Goal: Task Accomplishment & Management: Complete application form

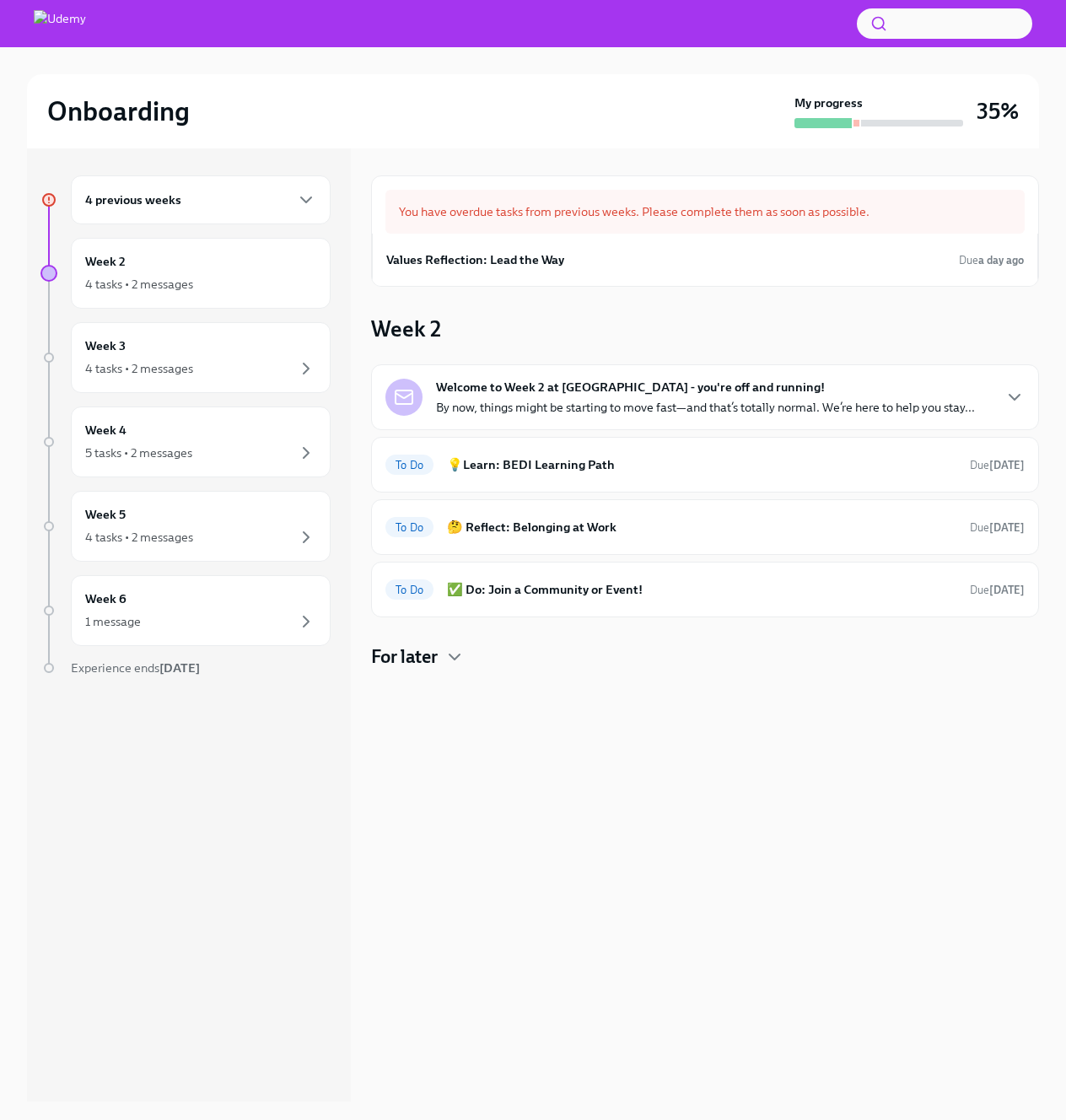
scroll to position [2, 0]
click at [616, 126] on div "Onboarding" at bounding box center [417, 111] width 740 height 33
click at [459, 664] on icon "button" at bounding box center [454, 655] width 20 height 20
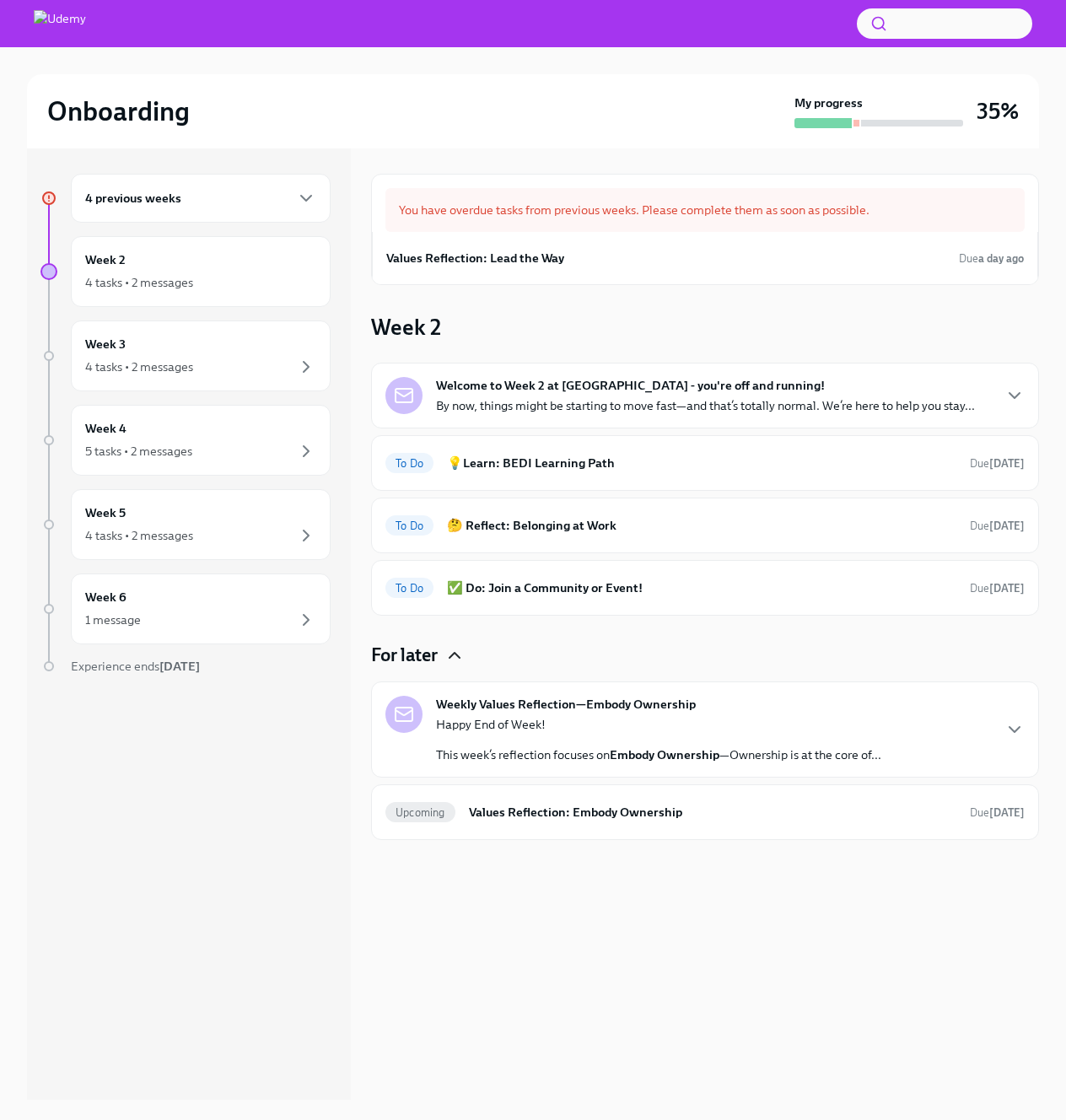
click at [980, 397] on div "Welcome to Week 2 at [GEOGRAPHIC_DATA] - you're off and running! By now, things…" at bounding box center [705, 395] width 639 height 37
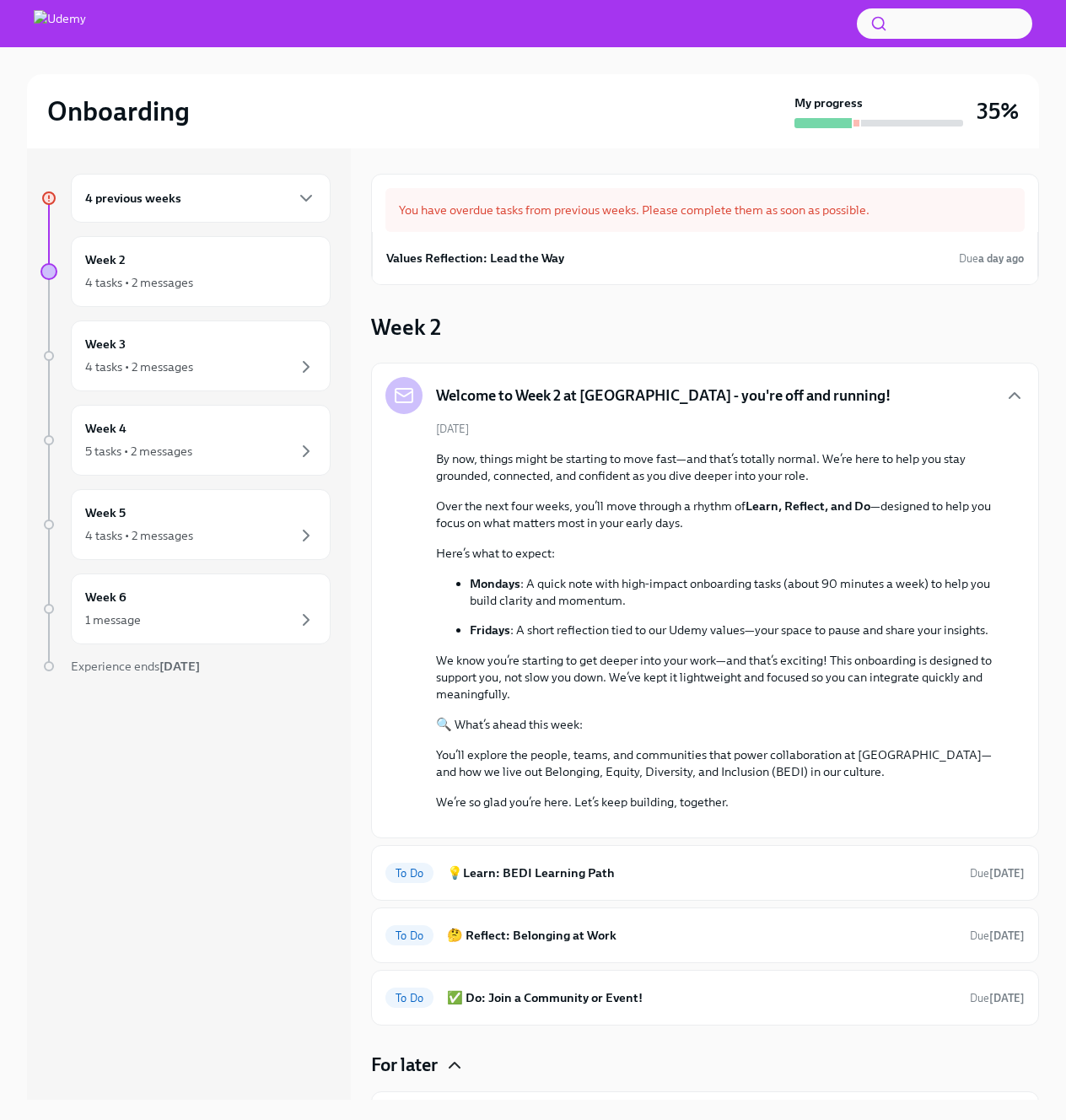
click at [140, 184] on div "4 previous weeks" at bounding box center [201, 198] width 260 height 49
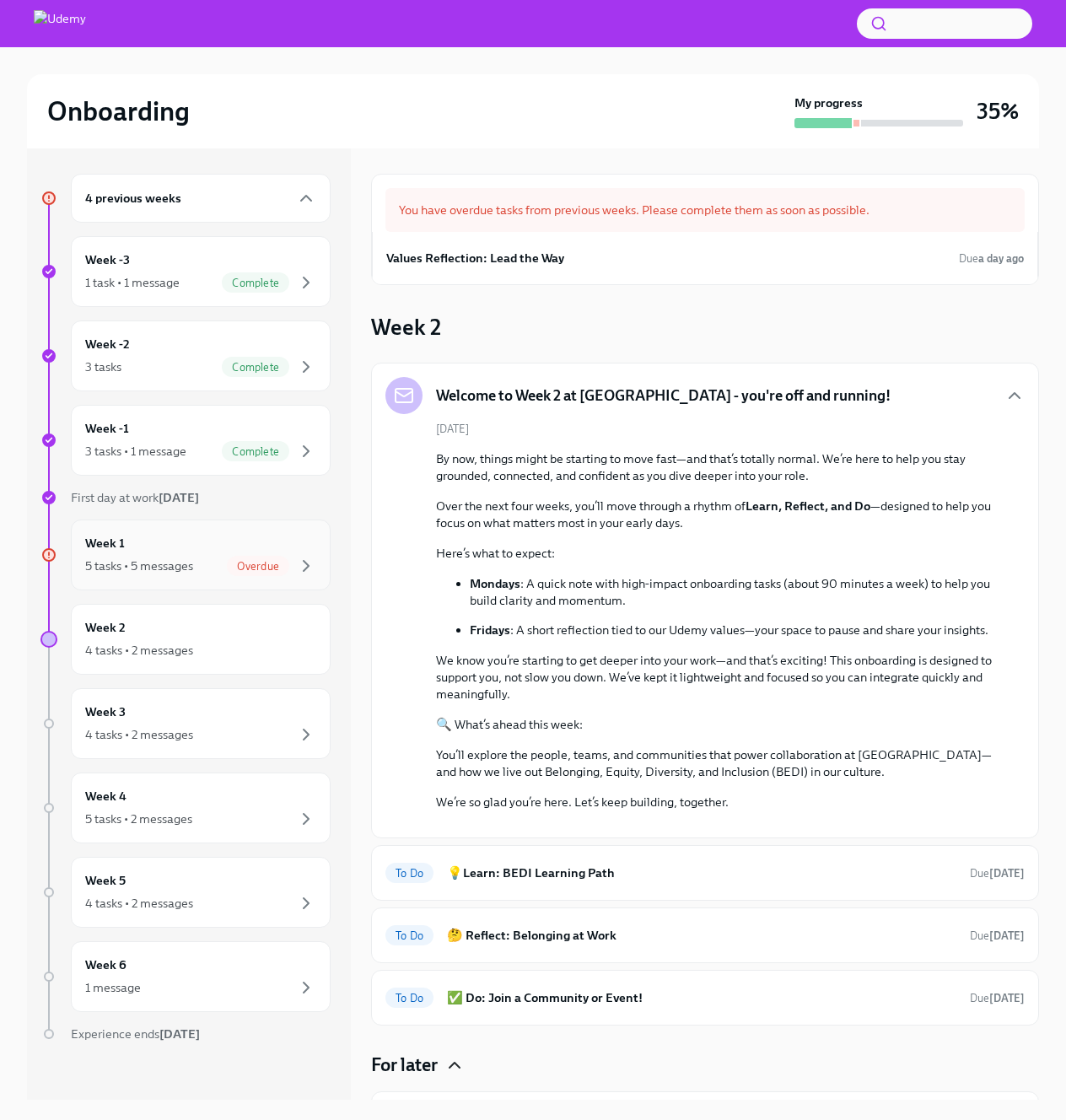
click at [176, 560] on div "5 tasks • 5 messages" at bounding box center [139, 565] width 108 height 17
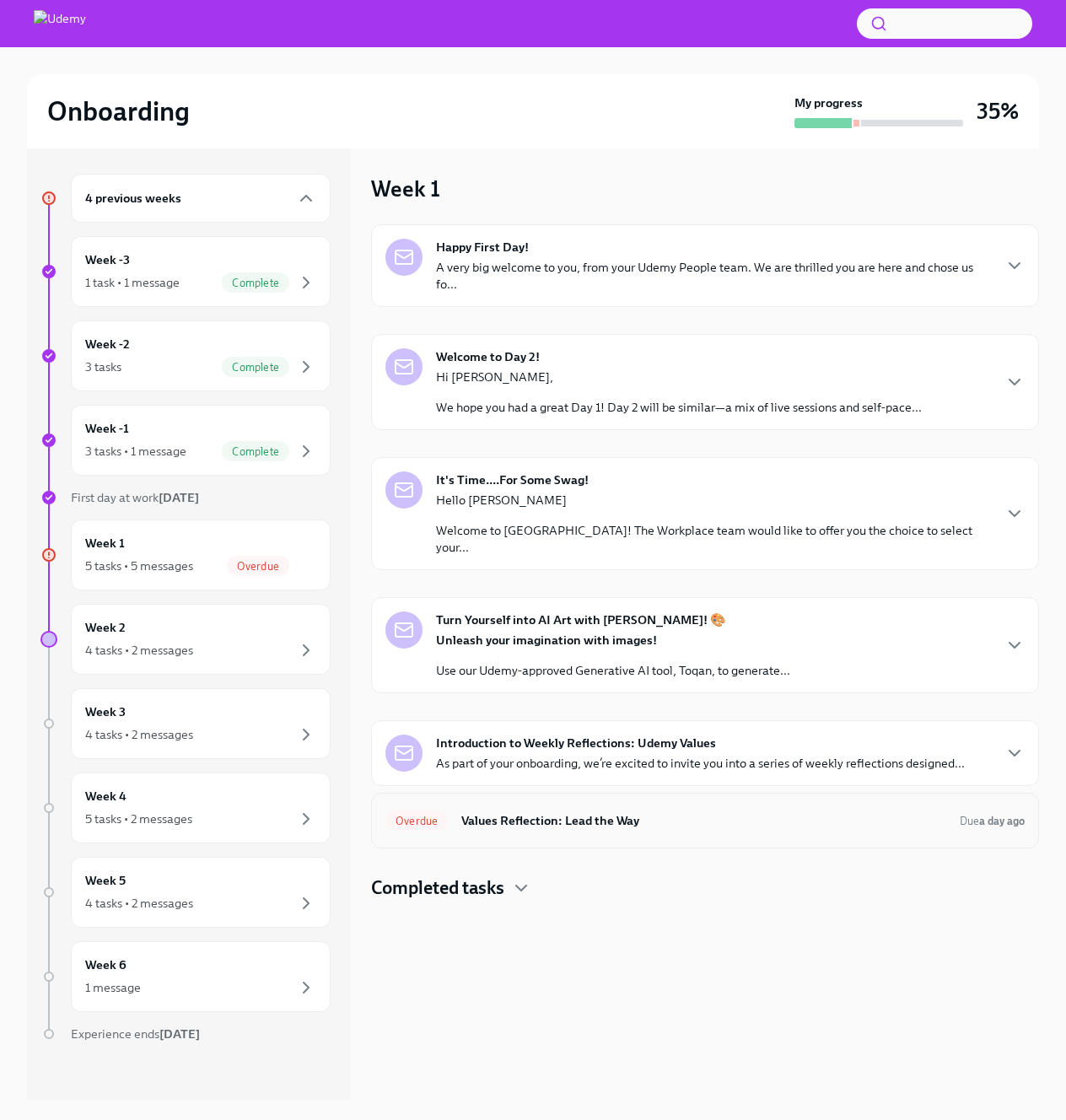
click at [726, 807] on div "Overdue Values Reflection: Lead the Way Due a day ago" at bounding box center [705, 820] width 639 height 27
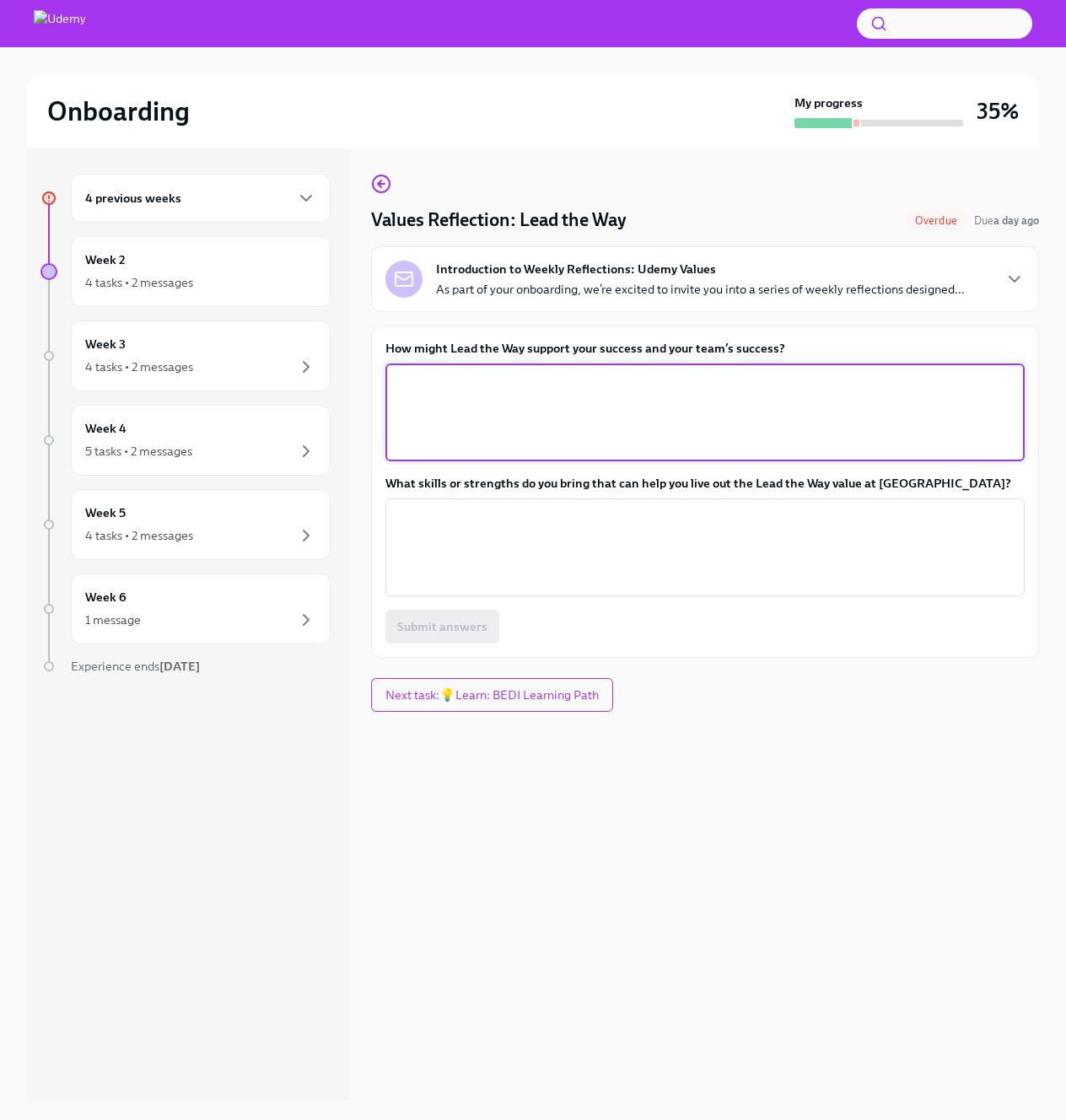
click at [652, 429] on textarea "How might Lead the Way support your success and your team’s success?" at bounding box center [705, 413] width 619 height 81
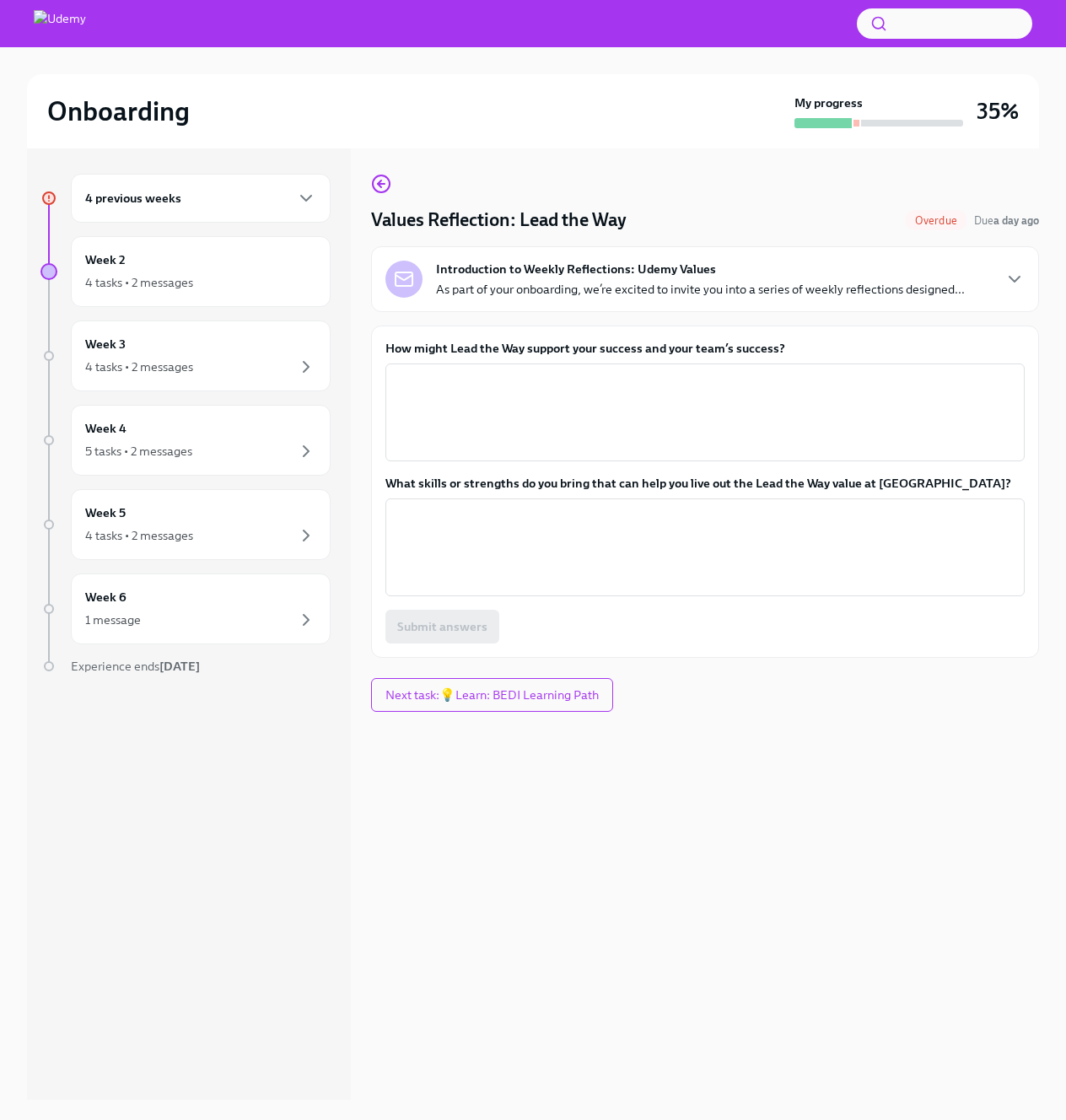
click at [845, 286] on p "As part of your onboarding, we’re excited to invite you into a series of weekly…" at bounding box center [701, 289] width 529 height 17
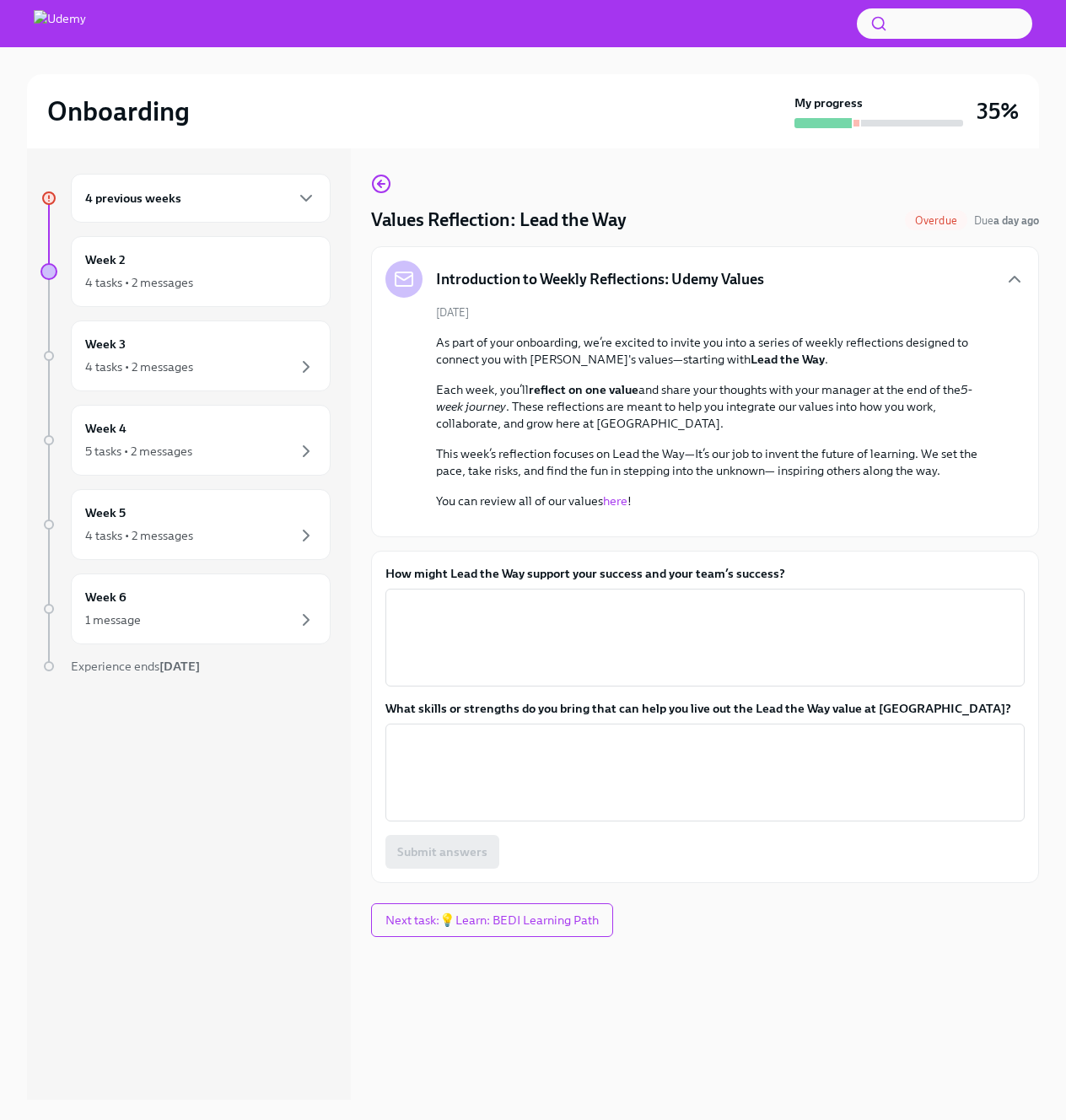
scroll to position [50, 0]
drag, startPoint x: 803, startPoint y: 737, endPoint x: 392, endPoint y: 732, distance: 411.0
click at [392, 582] on label "How might Lead the Way support your success and your team’s success?" at bounding box center [705, 573] width 639 height 17
click at [393, 582] on label "How might Lead the Way support your success and your team’s success?" at bounding box center [705, 573] width 639 height 17
click at [396, 678] on textarea "How might Lead the Way support your success and your team’s success?" at bounding box center [705, 637] width 619 height 81
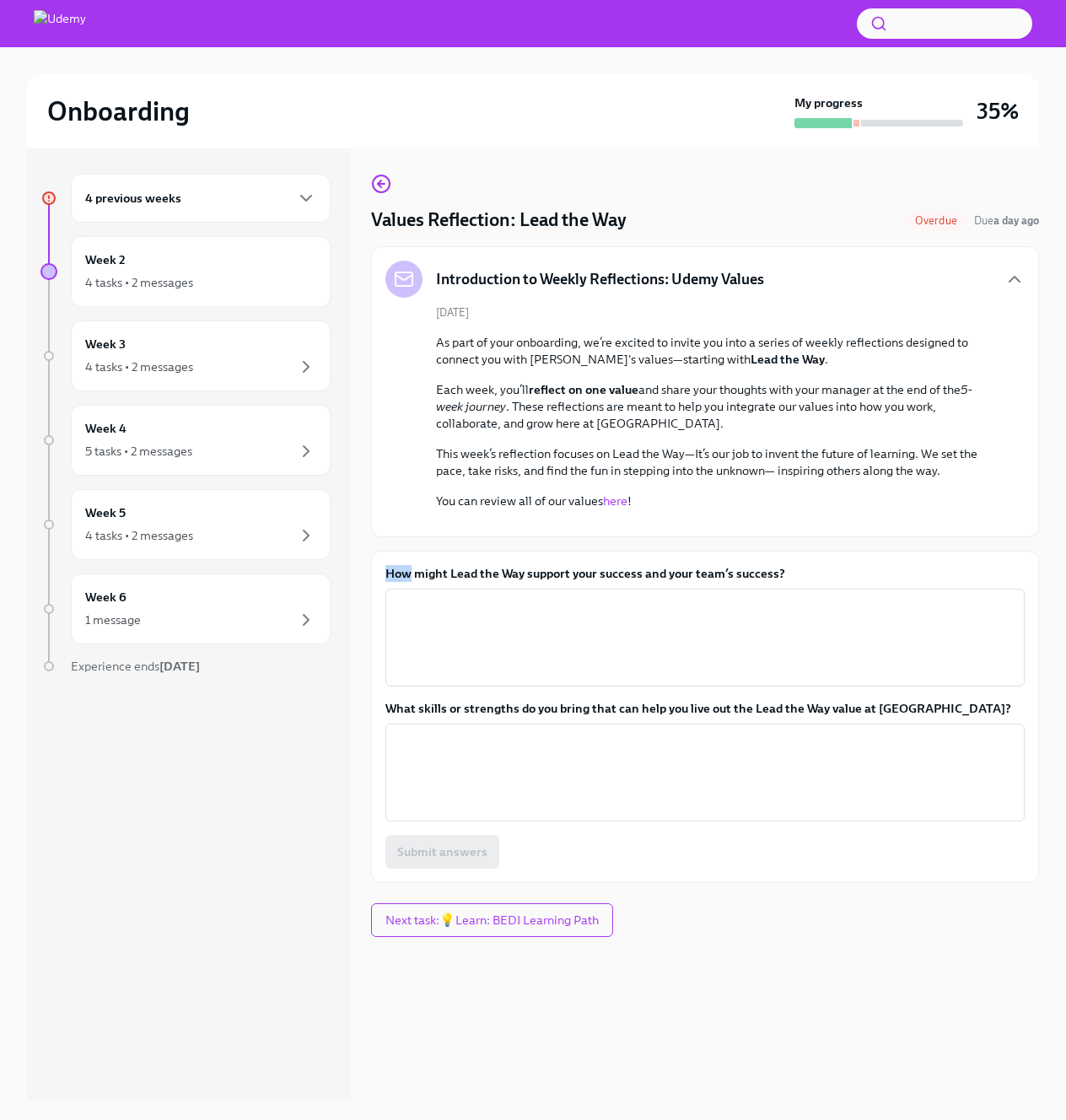
click at [393, 582] on label "How might Lead the Way support your success and your team’s success?" at bounding box center [705, 573] width 639 height 17
click at [396, 678] on textarea "How might Lead the Way support your success and your team’s success?" at bounding box center [705, 637] width 619 height 81
click at [393, 582] on label "How might Lead the Way support your success and your team’s success?" at bounding box center [705, 573] width 639 height 17
click at [396, 678] on textarea "How might Lead the Way support your success and your team’s success?" at bounding box center [705, 637] width 619 height 81
click at [393, 582] on label "How might Lead the Way support your success and your team’s success?" at bounding box center [705, 573] width 639 height 17
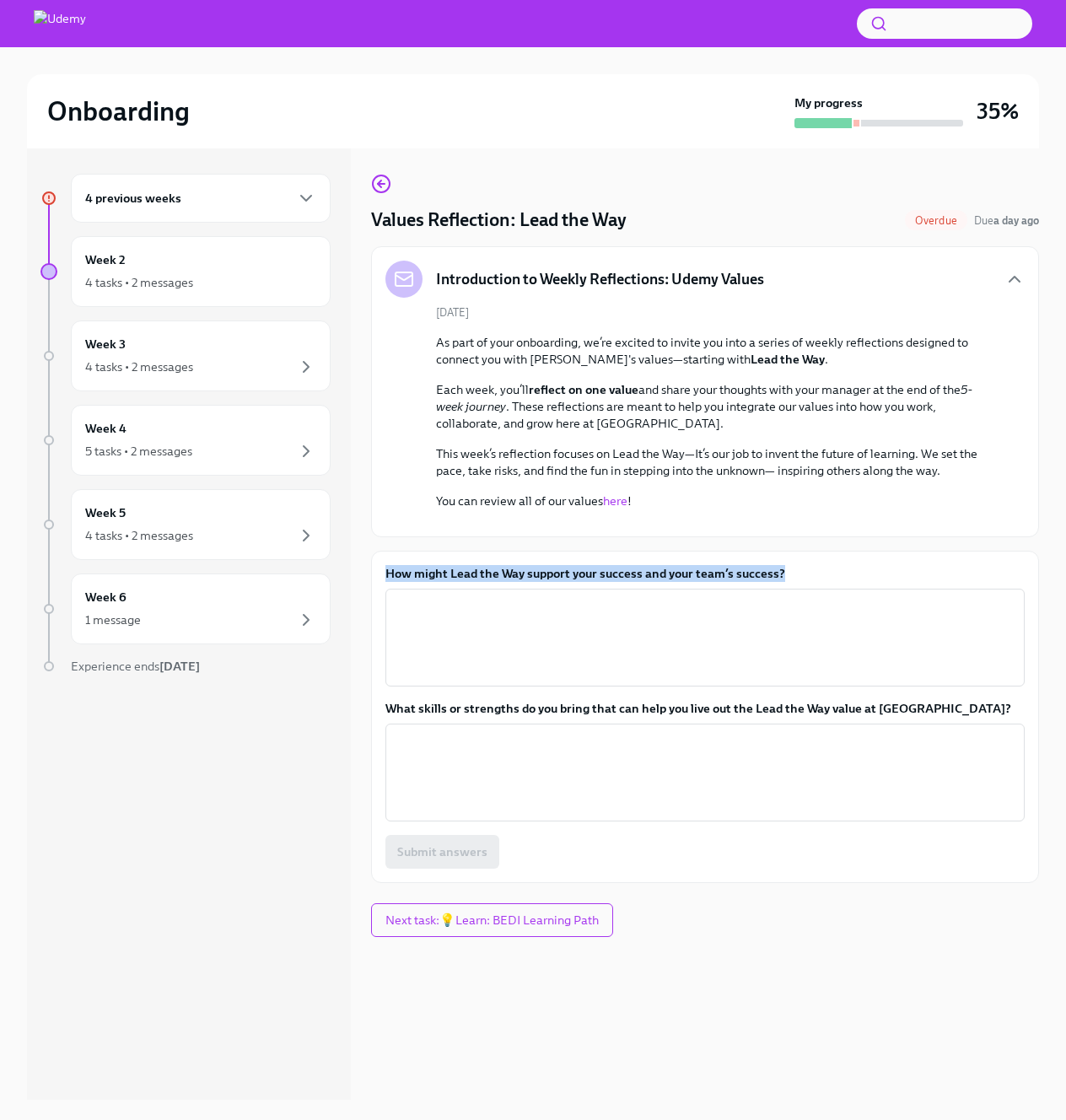
click at [396, 678] on textarea "How might Lead the Way support your success and your team’s success?" at bounding box center [705, 637] width 619 height 81
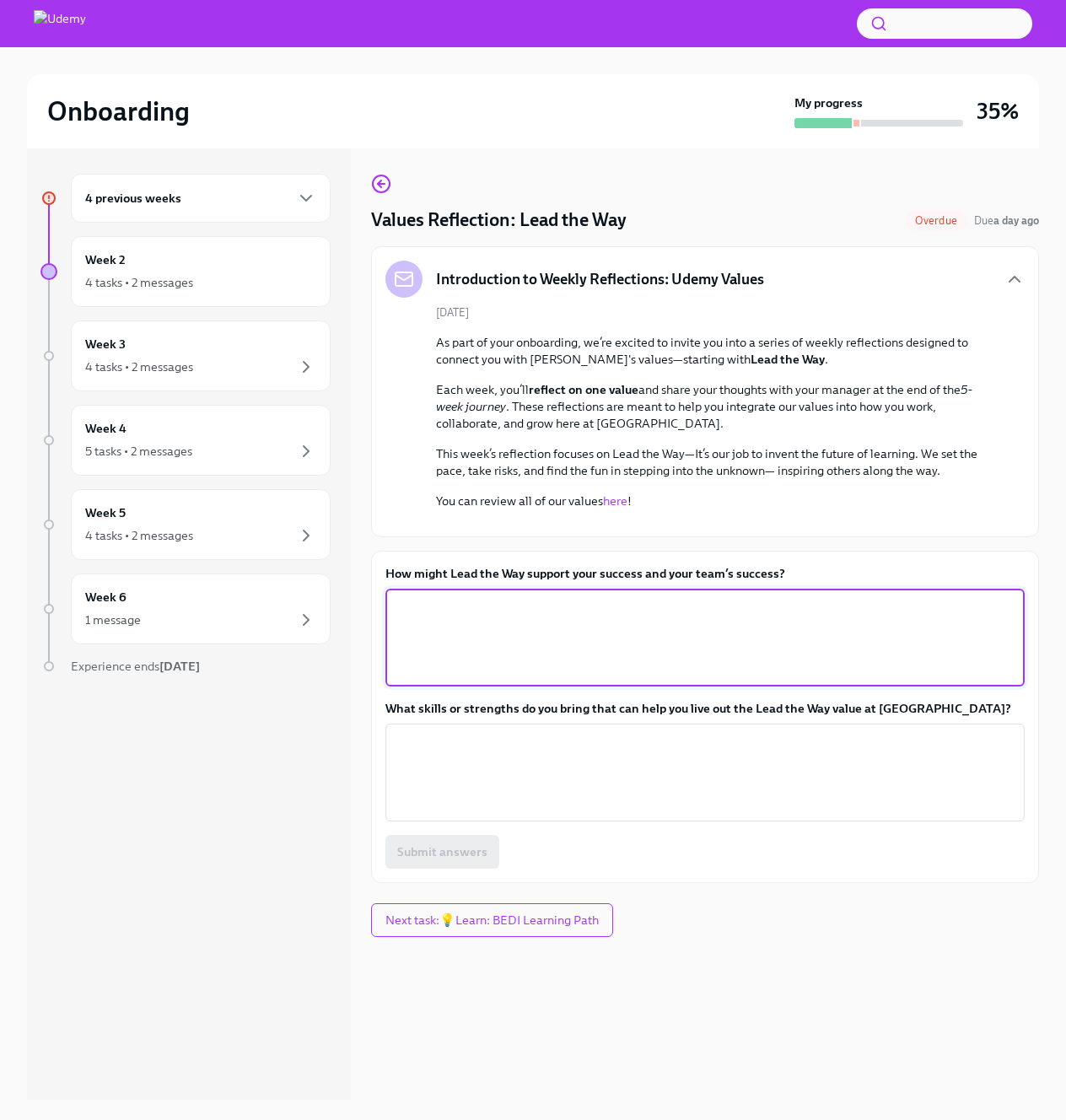
click at [677, 437] on div "As part of your onboarding, we’re excited to invite you into a series of weekly…" at bounding box center [717, 421] width 562 height 176
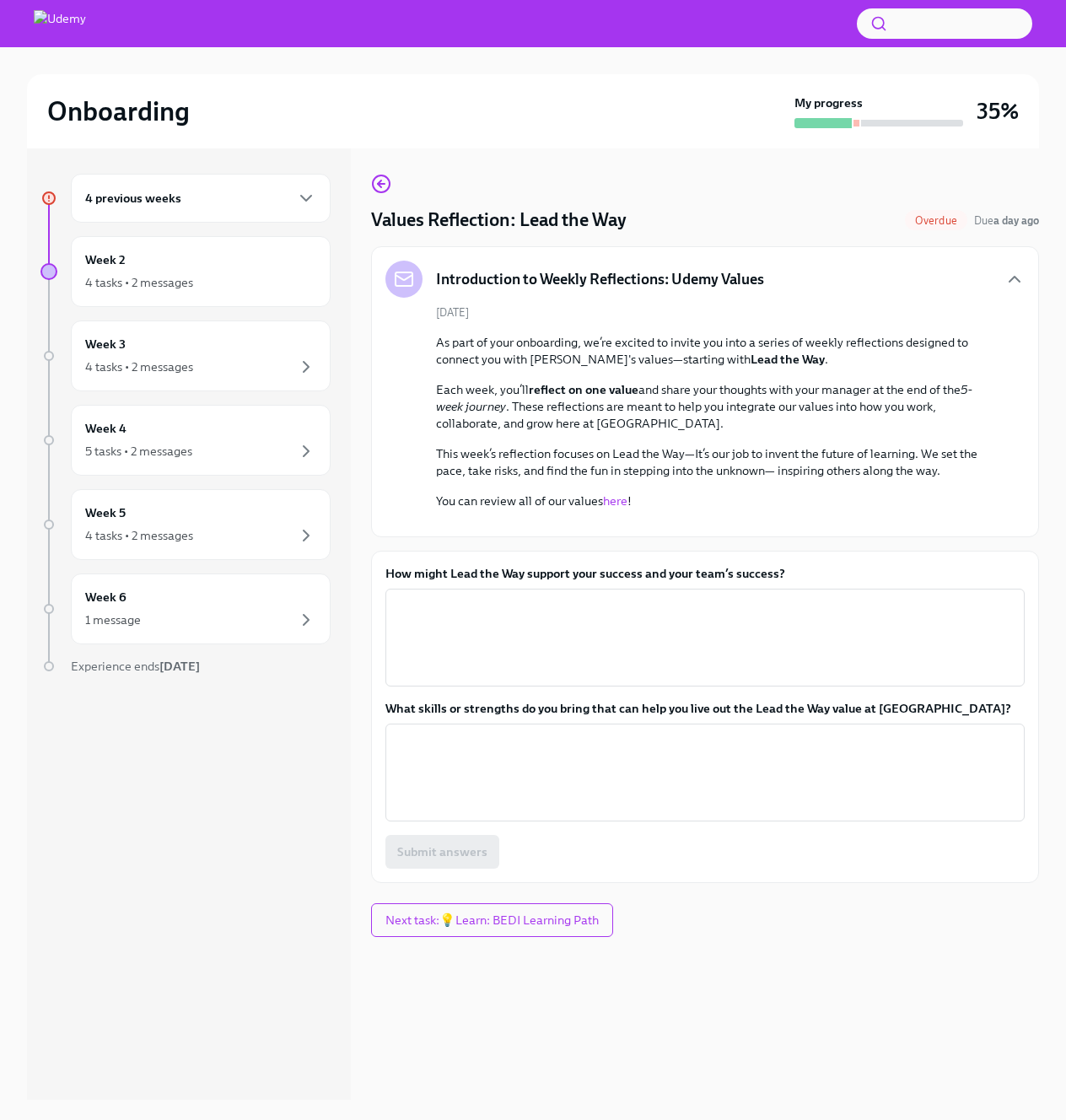
click at [615, 493] on link "here" at bounding box center [616, 500] width 25 height 15
drag, startPoint x: 796, startPoint y: 739, endPoint x: 364, endPoint y: 736, distance: 432.0
click at [364, 736] on div "4 previous weeks Week 2 4 tasks • 2 messages Week 3 4 tasks • 2 messages Week 4…" at bounding box center [533, 623] width 1012 height 953
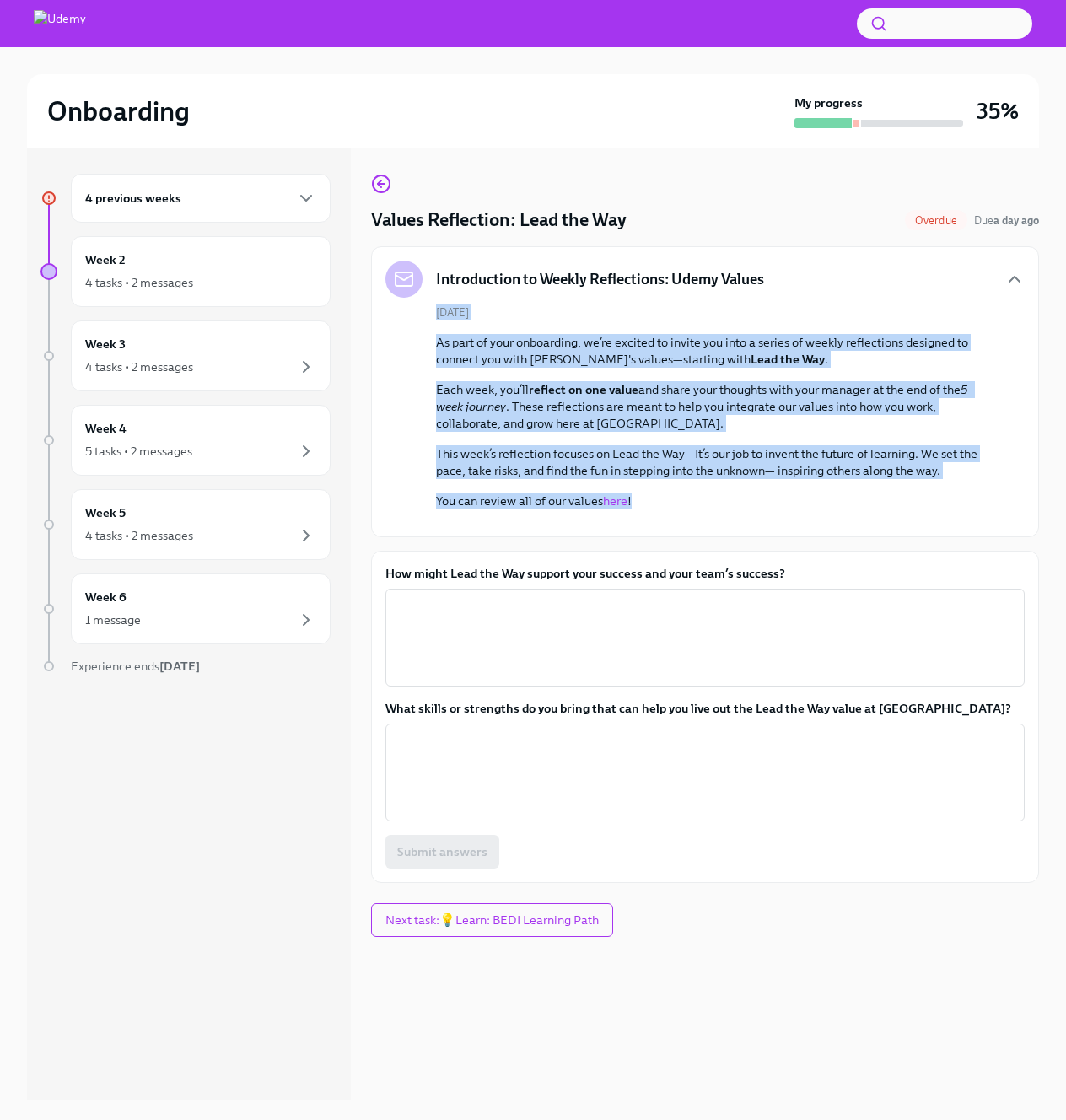
drag, startPoint x: 396, startPoint y: 267, endPoint x: 869, endPoint y: 452, distance: 507.9
click at [869, 452] on div "[DATE] As part of your onboarding, we’re excited to invite you into a series of…" at bounding box center [705, 413] width 639 height 219
click at [869, 492] on p "You can review all of our values here !" at bounding box center [717, 500] width 562 height 17
drag, startPoint x: 872, startPoint y: 451, endPoint x: 401, endPoint y: 290, distance: 497.8
click at [401, 305] on div "[DATE] As part of your onboarding, we’re excited to invite you into a series of…" at bounding box center [705, 413] width 639 height 219
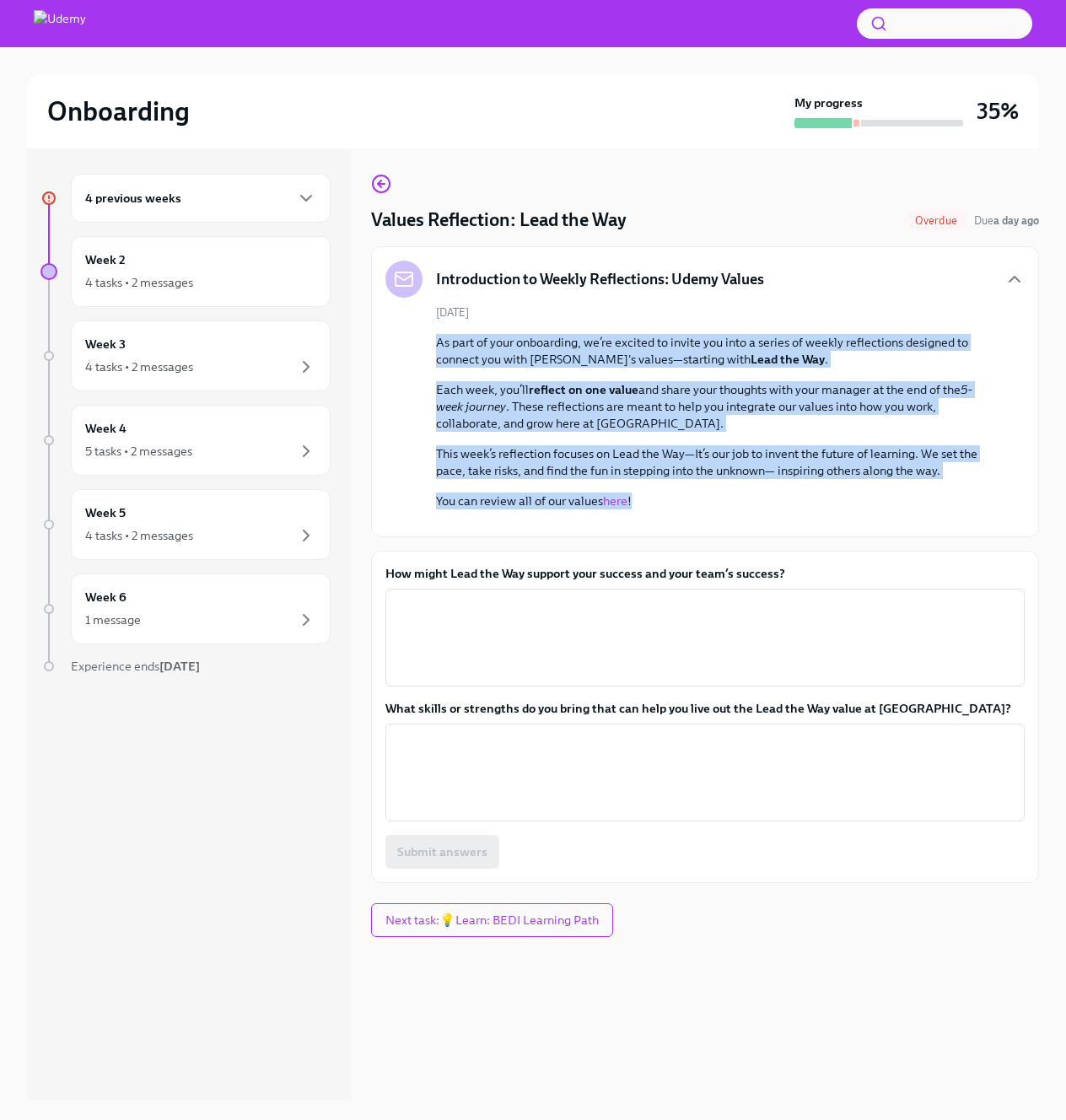
click at [401, 305] on div "[DATE] As part of your onboarding, we’re excited to invite you into a series of…" at bounding box center [705, 413] width 639 height 219
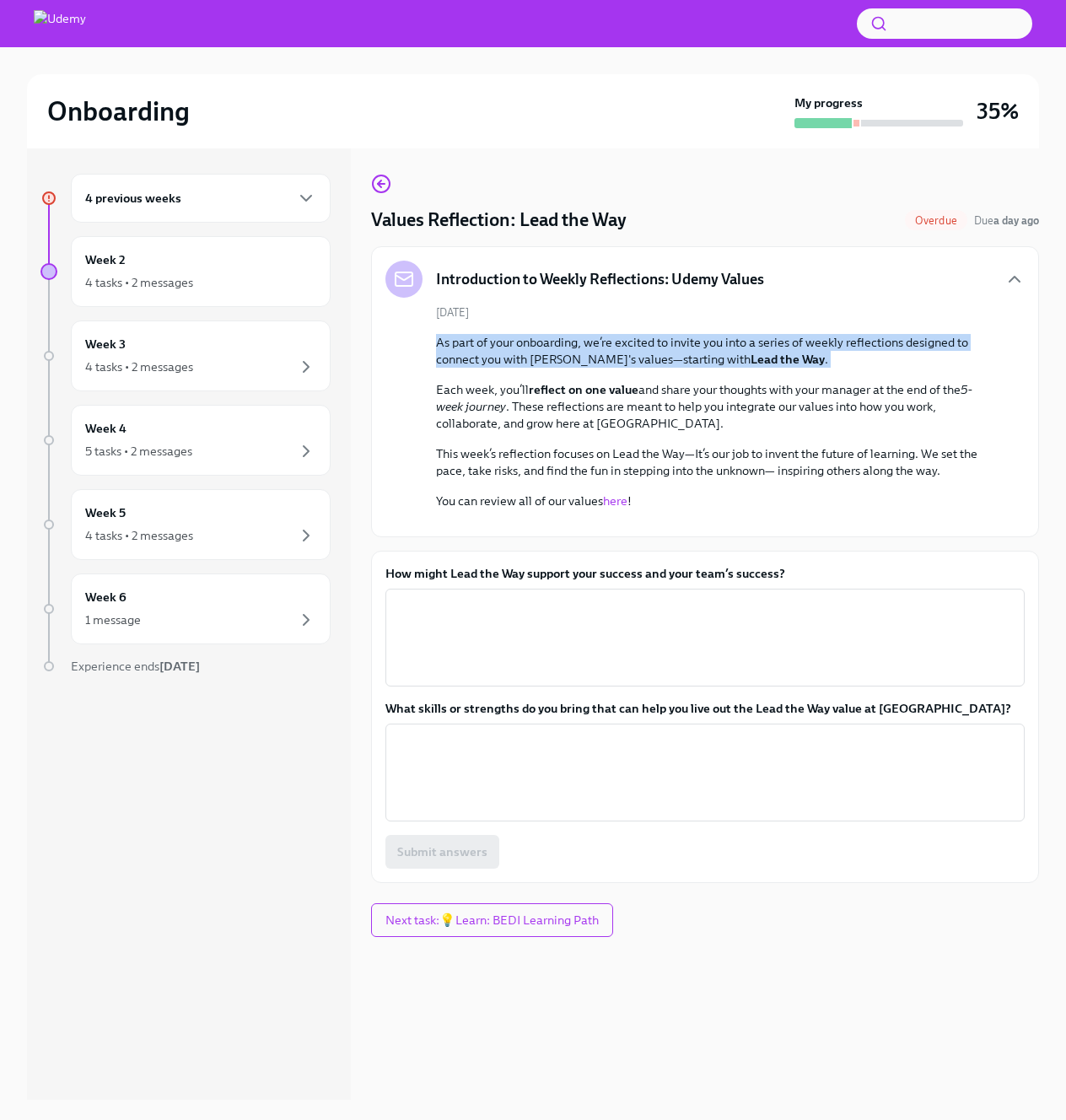
drag, startPoint x: 404, startPoint y: 288, endPoint x: 866, endPoint y: 327, distance: 463.6
click at [866, 327] on div "[DATE] As part of your onboarding, we’re excited to invite you into a series of…" at bounding box center [705, 413] width 639 height 219
click at [866, 334] on div "As part of your onboarding, we’re excited to invite you into a series of weekly…" at bounding box center [717, 421] width 562 height 176
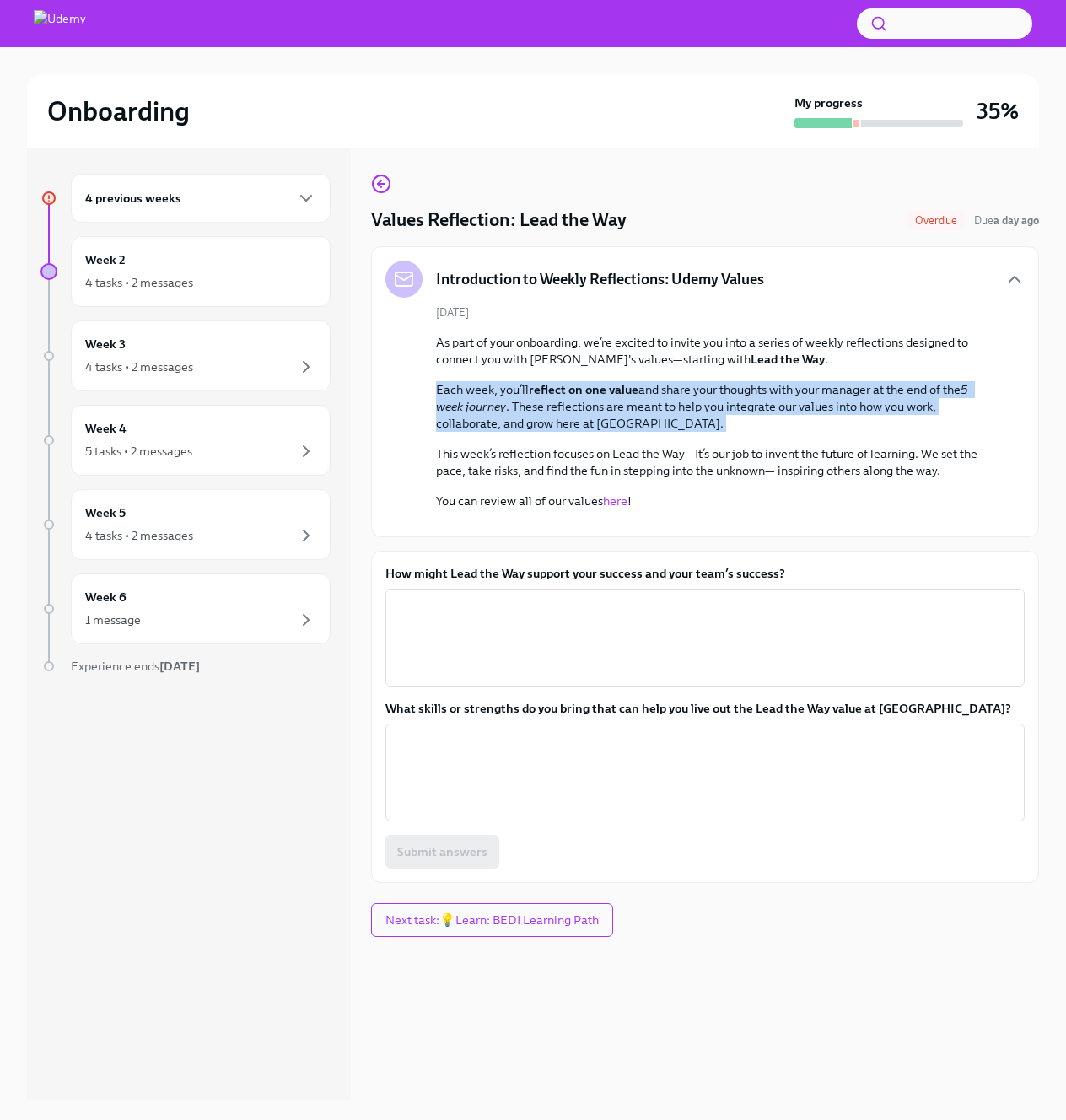
drag, startPoint x: 409, startPoint y: 330, endPoint x: 748, endPoint y: 392, distance: 344.6
click at [748, 392] on div "[DATE] As part of your onboarding, we’re excited to invite you into a series of…" at bounding box center [705, 413] width 639 height 219
click at [748, 392] on div "As part of your onboarding, we’re excited to invite you into a series of weekly…" at bounding box center [717, 421] width 562 height 176
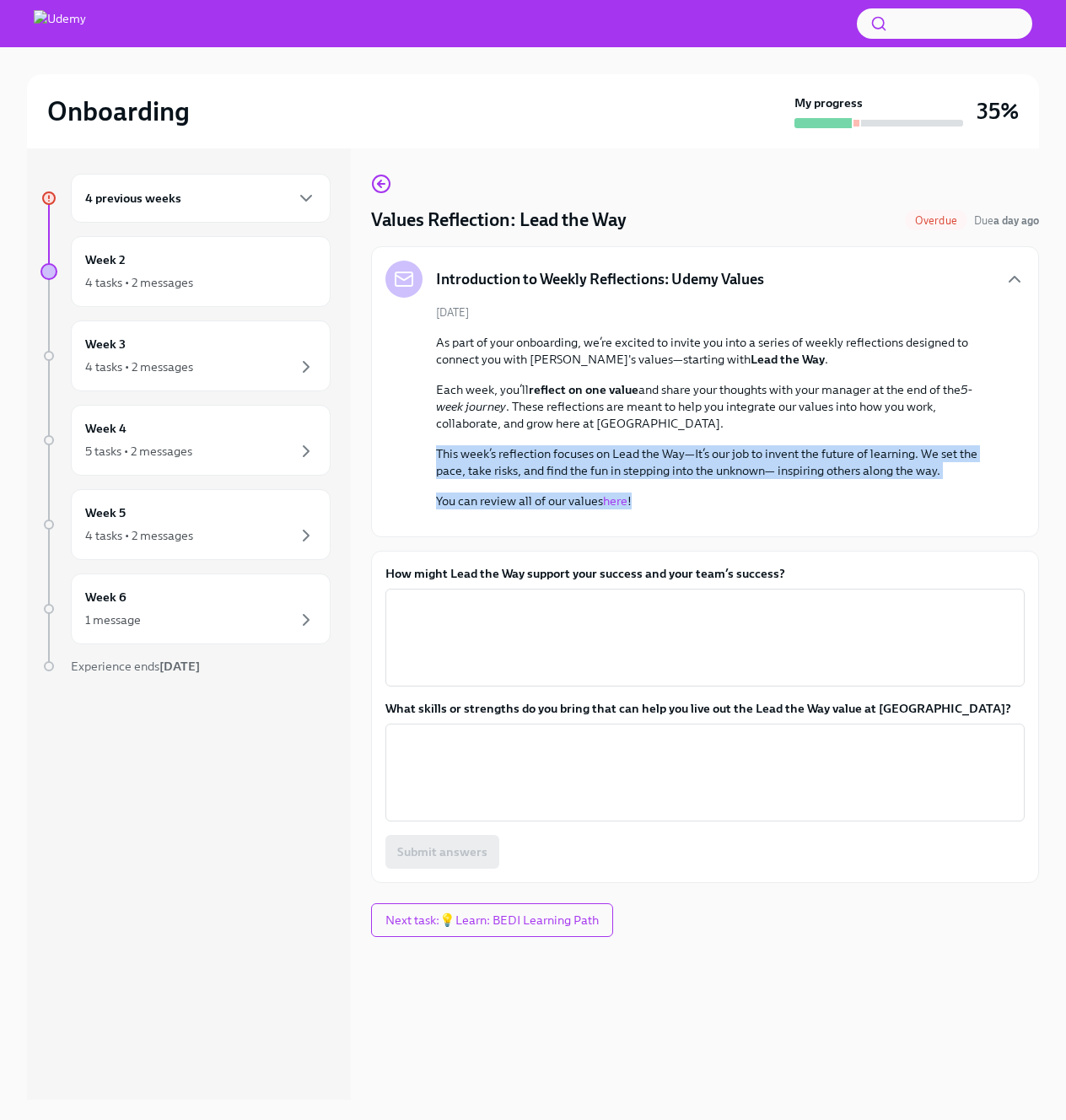
drag, startPoint x: 418, startPoint y: 400, endPoint x: 837, endPoint y: 454, distance: 422.5
click at [837, 454] on div "[DATE] As part of your onboarding, we’re excited to invite you into a series of…" at bounding box center [705, 413] width 639 height 219
click at [837, 492] on p "You can review all of our values here !" at bounding box center [717, 500] width 562 height 17
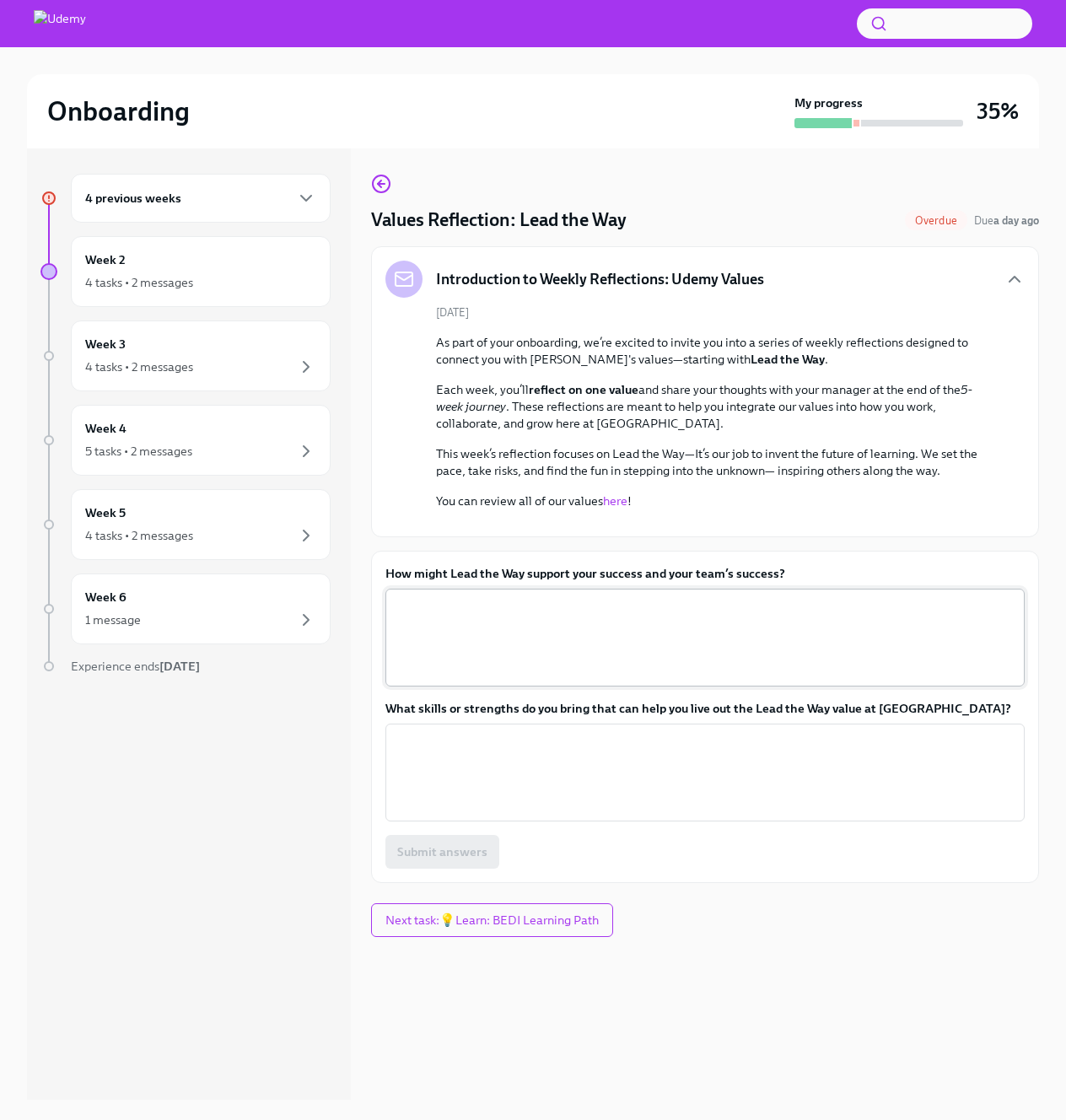
click at [535, 678] on textarea "How might Lead the Way support your success and your team’s success?" at bounding box center [705, 637] width 619 height 81
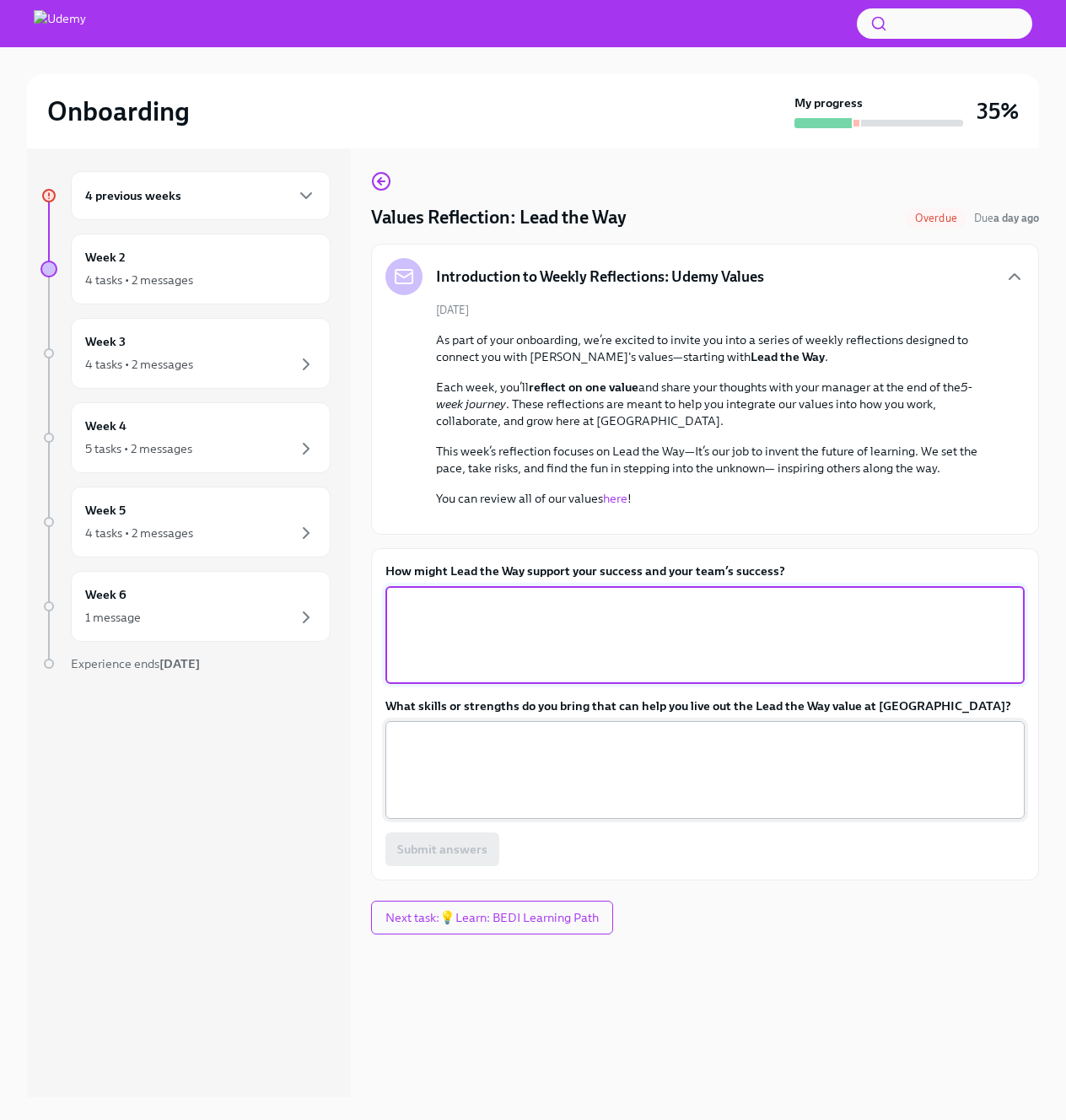
scroll to position [5, 0]
click at [547, 809] on textarea "What skills or strengths do you bring that can help you live out the Lead the W…" at bounding box center [705, 769] width 619 height 81
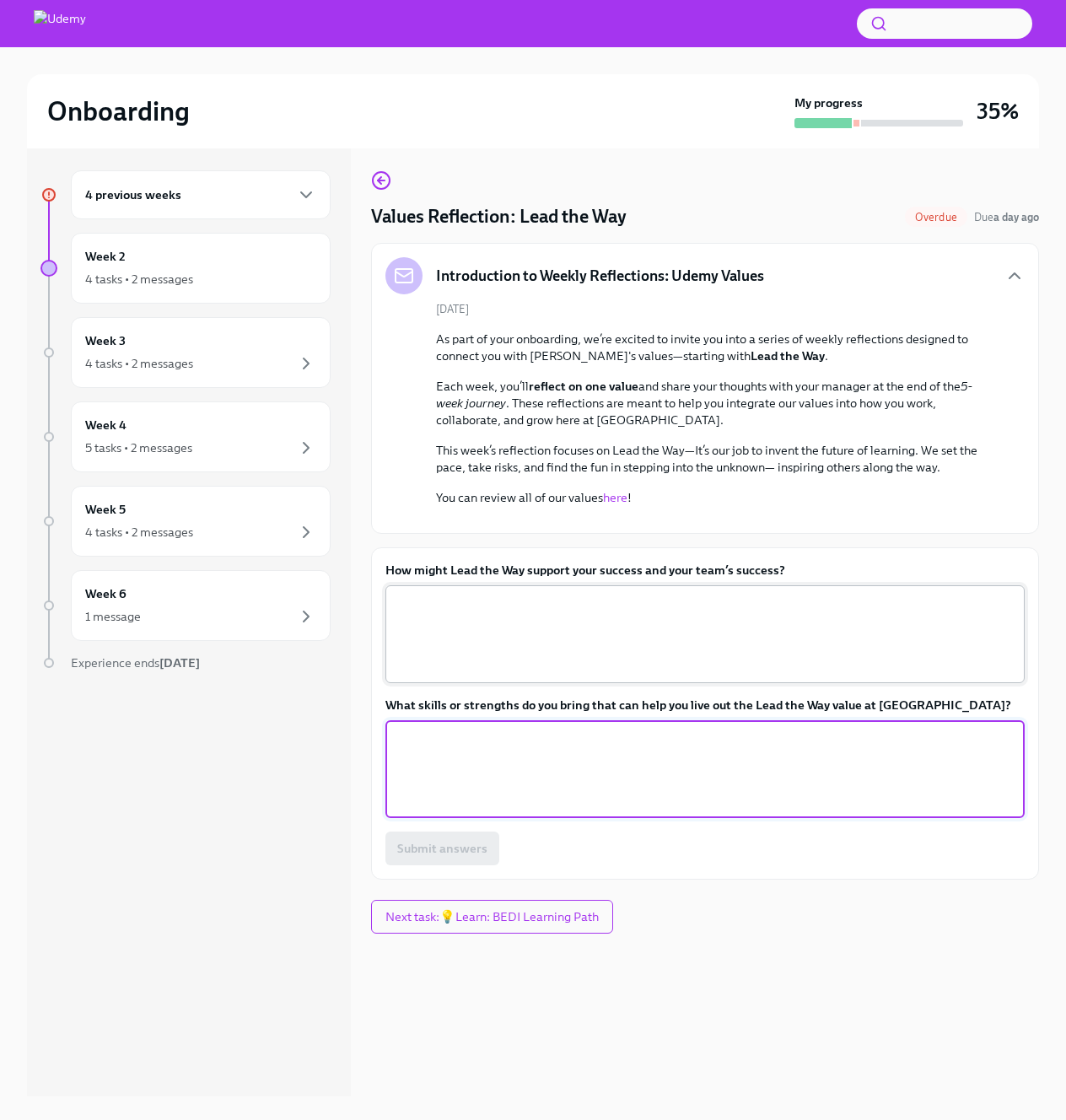
click at [645, 683] on div "x ​" at bounding box center [705, 634] width 639 height 97
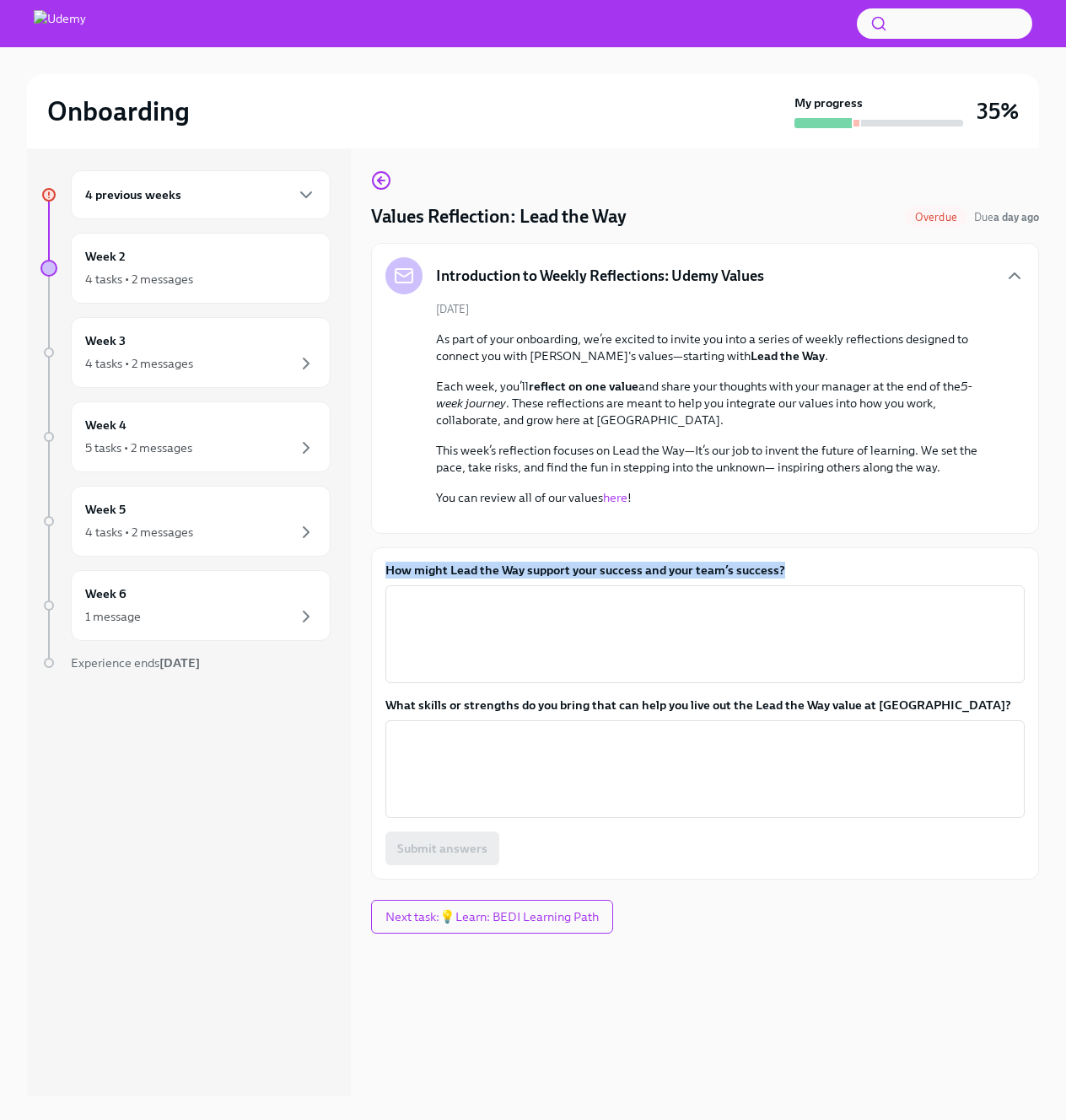
drag, startPoint x: 429, startPoint y: 736, endPoint x: 810, endPoint y: 743, distance: 381.1
click at [810, 743] on div "How might Lead the Way support your success and your team’s success? x ​ What s…" at bounding box center [705, 713] width 668 height 333
copy label "How might Lead the Way support your success and your team’s success?"
click at [620, 716] on div "How might Lead the Way support your success and your team’s success? x ​ What s…" at bounding box center [705, 713] width 668 height 333
click at [618, 578] on label "How might Lead the Way support your success and your team’s success?" at bounding box center [705, 570] width 639 height 17
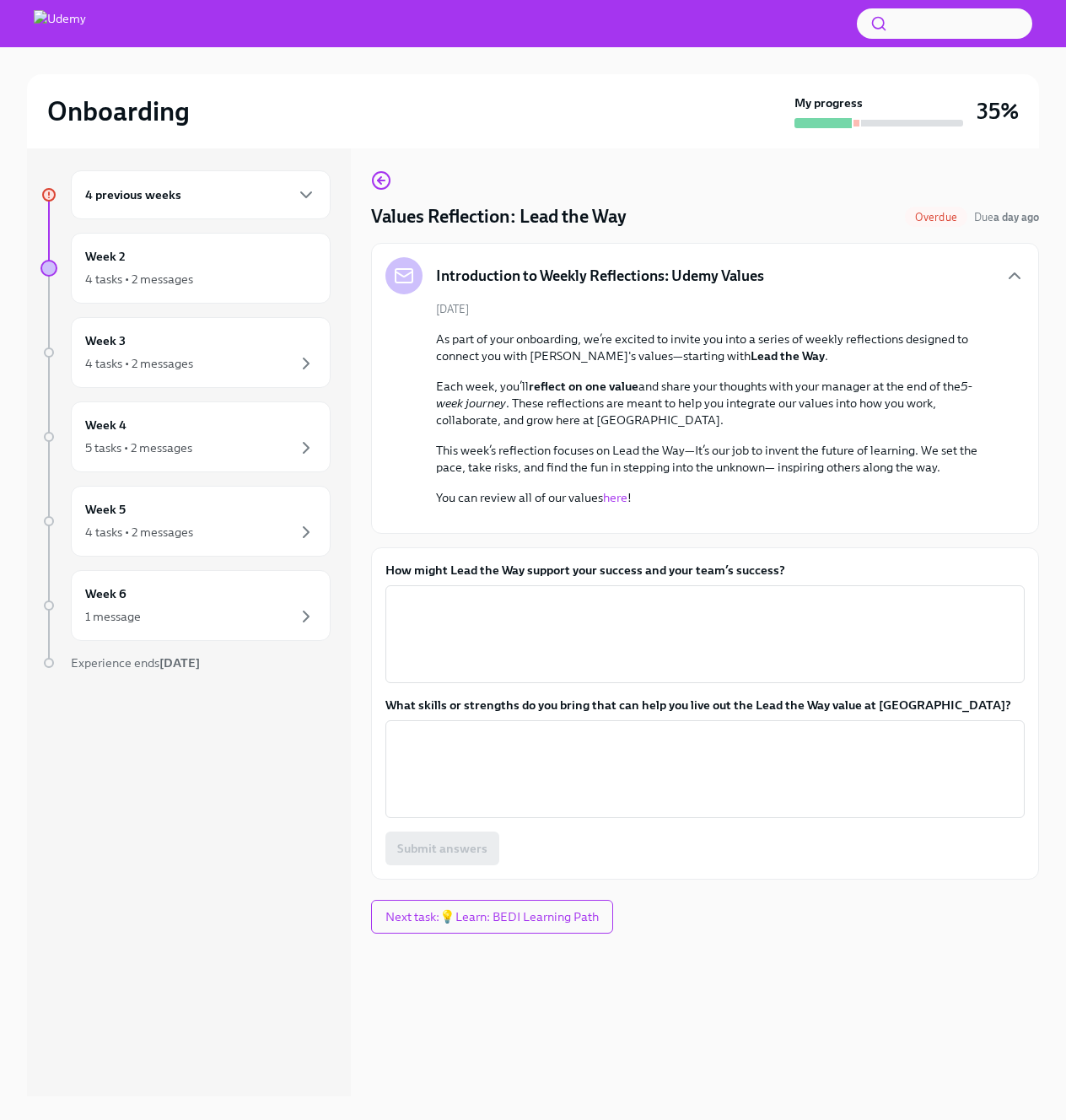
click at [618, 675] on textarea "How might Lead the Way support your success and your team’s success?" at bounding box center [705, 634] width 619 height 81
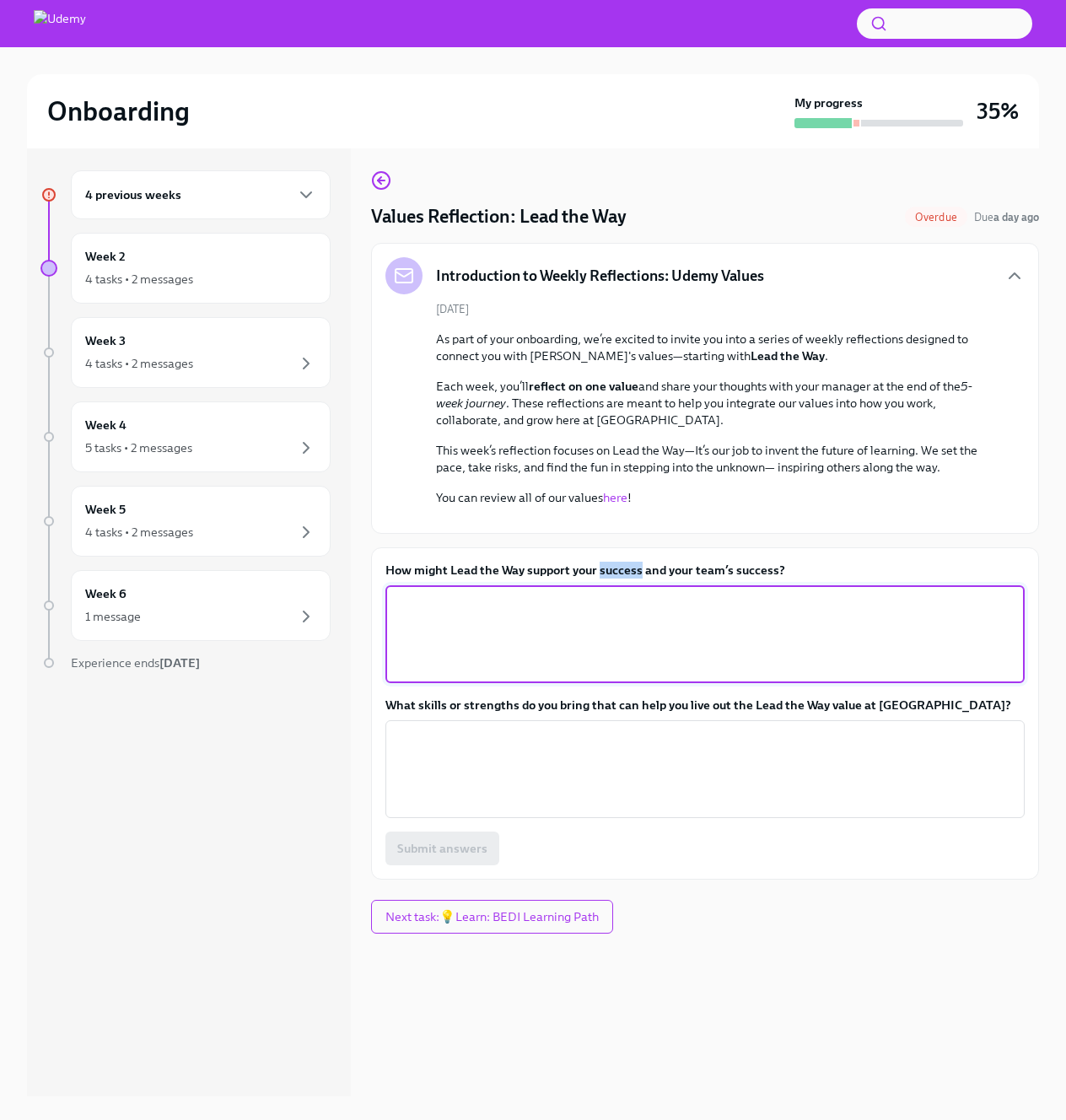
click at [618, 578] on label "How might Lead the Way support your success and your team’s success?" at bounding box center [705, 570] width 639 height 17
click at [618, 675] on textarea "How might Lead the Way support your success and your team’s success?" at bounding box center [705, 634] width 619 height 81
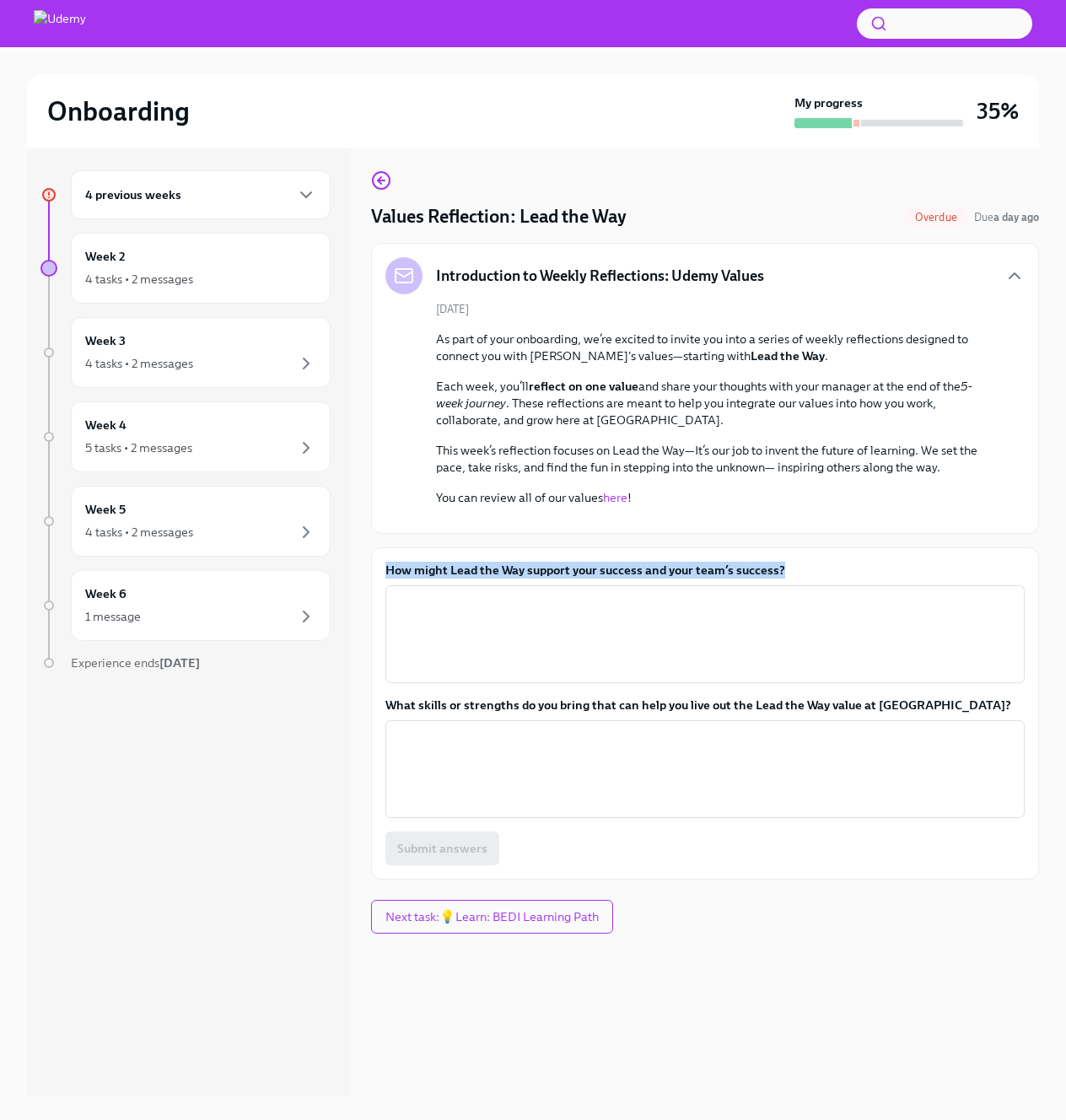
click at [618, 578] on label "How might Lead the Way support your success and your team’s success?" at bounding box center [705, 570] width 639 height 17
click at [618, 675] on textarea "How might Lead the Way support your success and your team’s success?" at bounding box center [705, 634] width 619 height 81
click at [618, 578] on label "How might Lead the Way support your success and your team’s success?" at bounding box center [705, 570] width 639 height 17
click at [618, 675] on textarea "How might Lead the Way support your success and your team’s success?" at bounding box center [705, 634] width 619 height 81
click at [476, 578] on label "How might Lead the Way support your success and your team’s success?" at bounding box center [705, 570] width 639 height 17
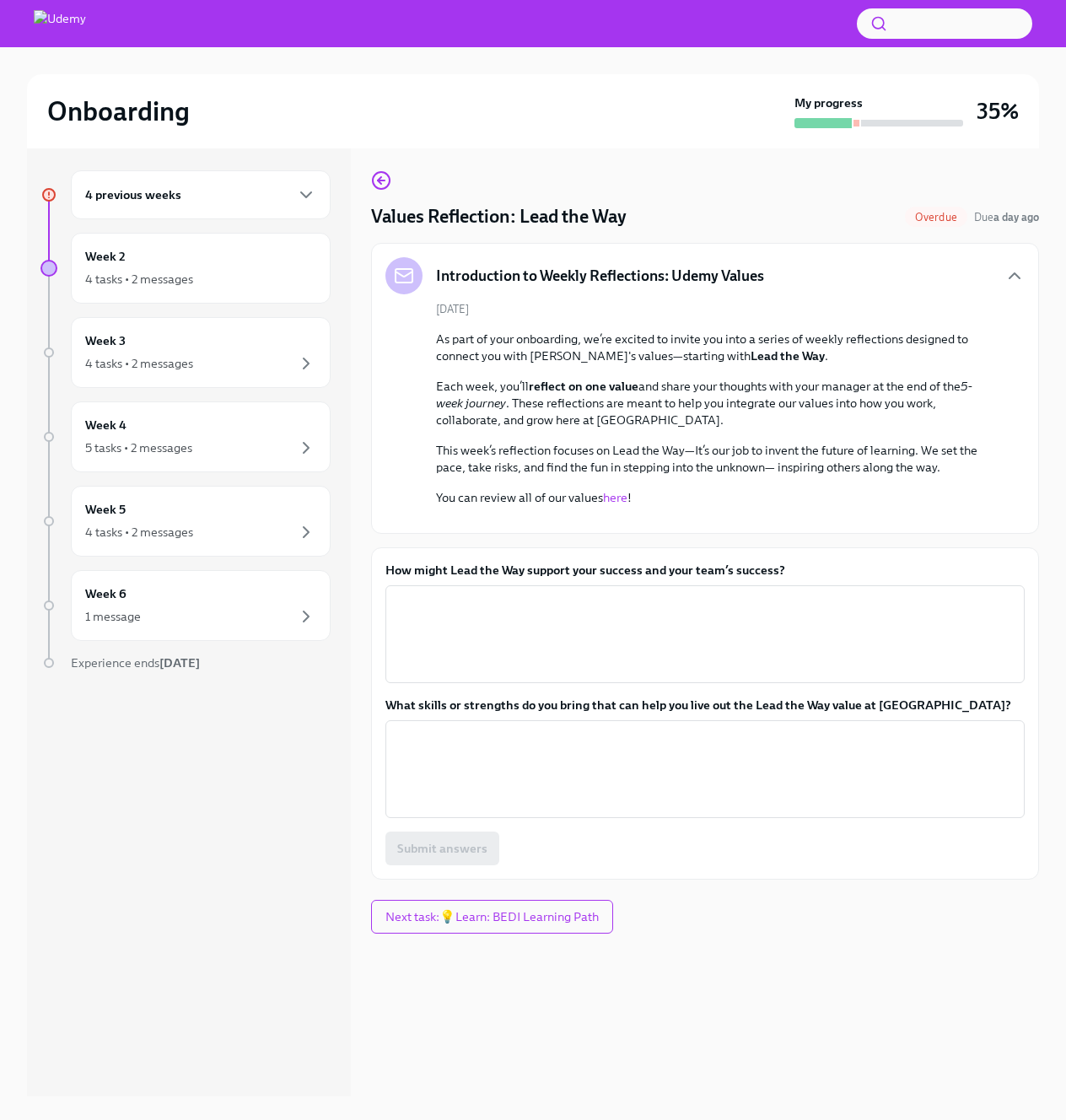
click at [476, 675] on textarea "How might Lead the Way support your success and your team’s success?" at bounding box center [705, 634] width 619 height 81
click at [476, 578] on label "How might Lead the Way support your success and your team’s success?" at bounding box center [705, 570] width 639 height 17
click at [476, 675] on textarea "How might Lead the Way support your success and your team’s success?" at bounding box center [705, 634] width 619 height 81
click at [476, 578] on label "How might Lead the Way support your success and your team’s success?" at bounding box center [705, 570] width 639 height 17
click at [476, 675] on textarea "How might Lead the Way support your success and your team’s success?" at bounding box center [705, 634] width 619 height 81
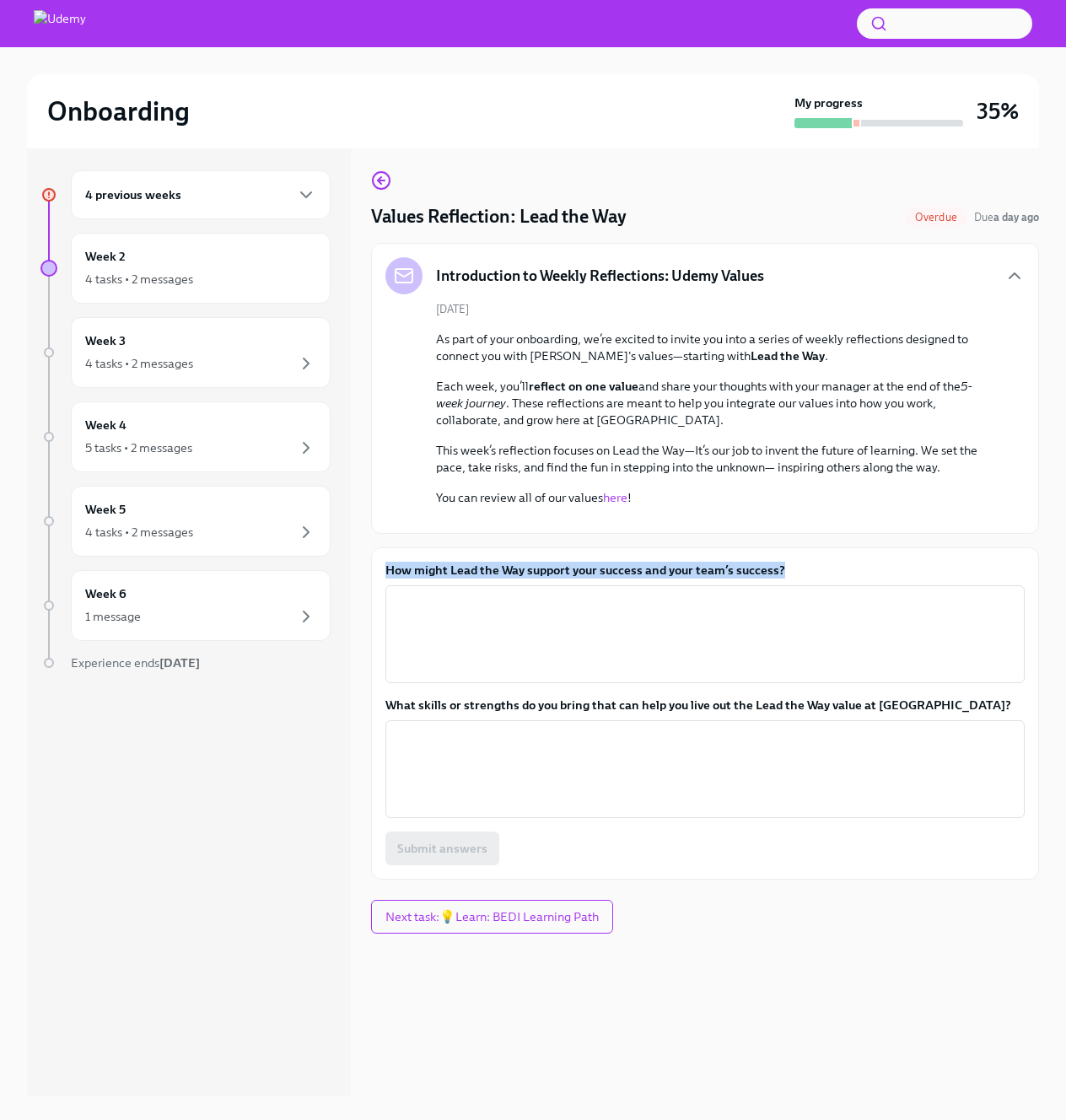
copy label "How might Lead the Way support your success and your team’s success?"
click at [783, 714] on label "What skills or strengths do you bring that can help you live out the Lead the W…" at bounding box center [705, 705] width 639 height 17
click at [783, 809] on textarea "What skills or strengths do you bring that can help you live out the Lead the W…" at bounding box center [705, 769] width 619 height 81
click at [783, 714] on label "What skills or strengths do you bring that can help you live out the Lead the W…" at bounding box center [705, 705] width 639 height 17
click at [783, 809] on textarea "What skills or strengths do you bring that can help you live out the Lead the W…" at bounding box center [705, 769] width 619 height 81
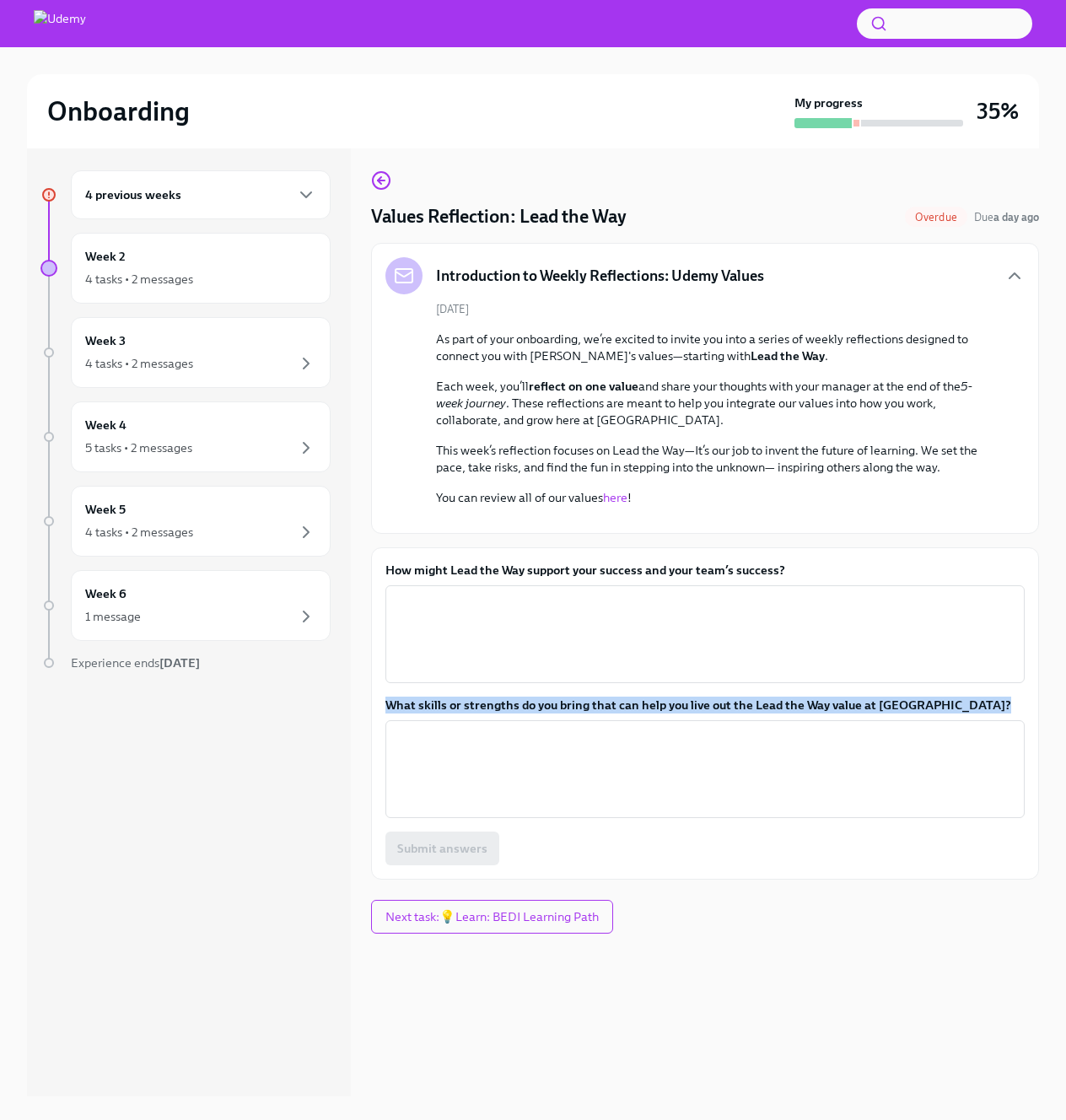
click at [783, 714] on label "What skills or strengths do you bring that can help you live out the Lead the W…" at bounding box center [705, 705] width 639 height 17
click at [783, 809] on textarea "What skills or strengths do you bring that can help you live out the Lead the W…" at bounding box center [705, 769] width 619 height 81
copy label "What skills or strengths do you bring that can help you live out the Lead the W…"
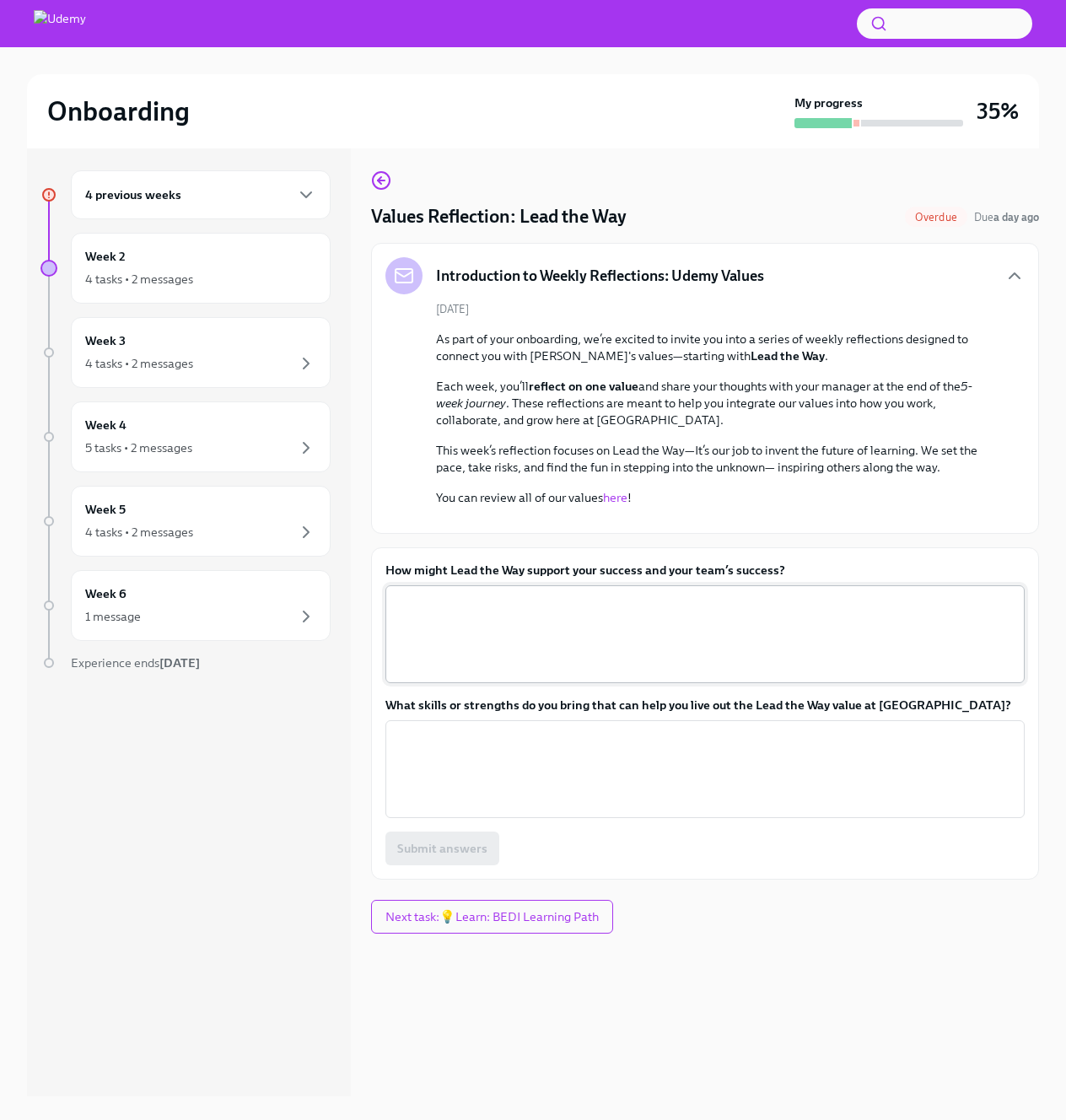
click at [716, 675] on textarea "How might Lead the Way support your success and your team’s success?" at bounding box center [705, 634] width 619 height 81
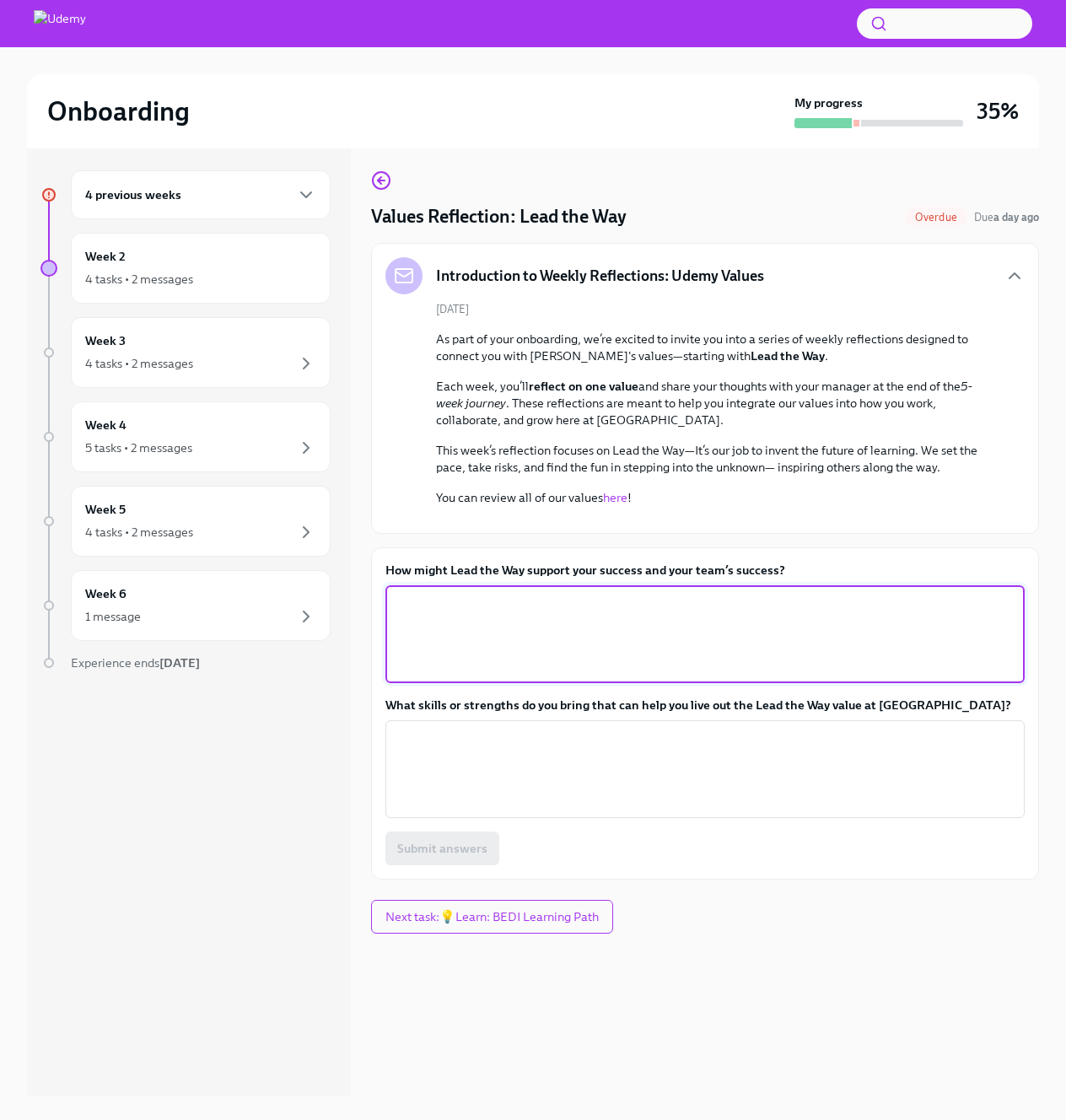
paste textarea "I plan to proactively meet with all relevant team members as soon as possible t…"
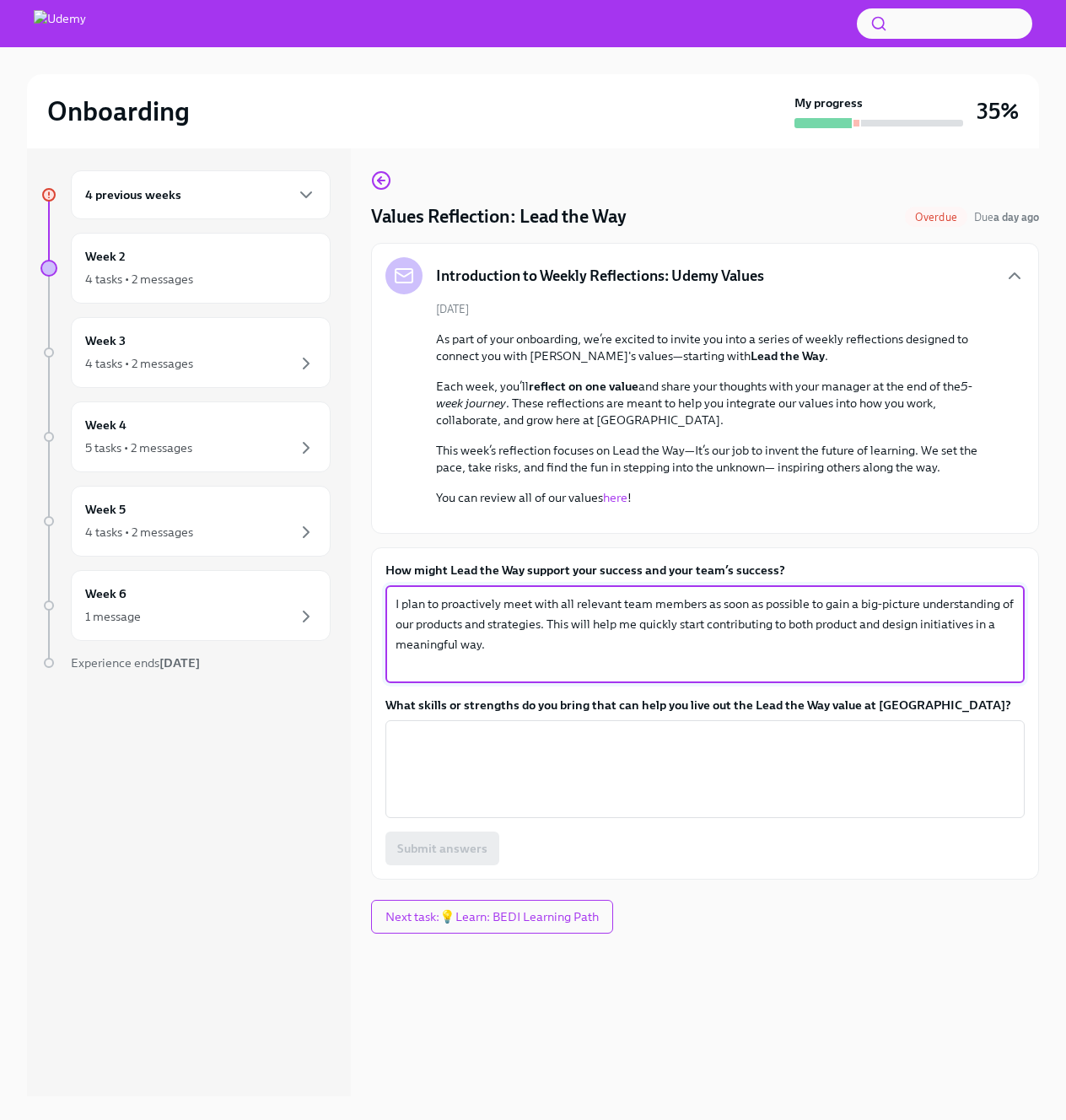
click at [550, 675] on textarea "I plan to proactively meet with all relevant team members as soon as possible t…" at bounding box center [705, 634] width 619 height 81
type textarea "I plan to proactively meet with all relevant team members as soon as possible t…"
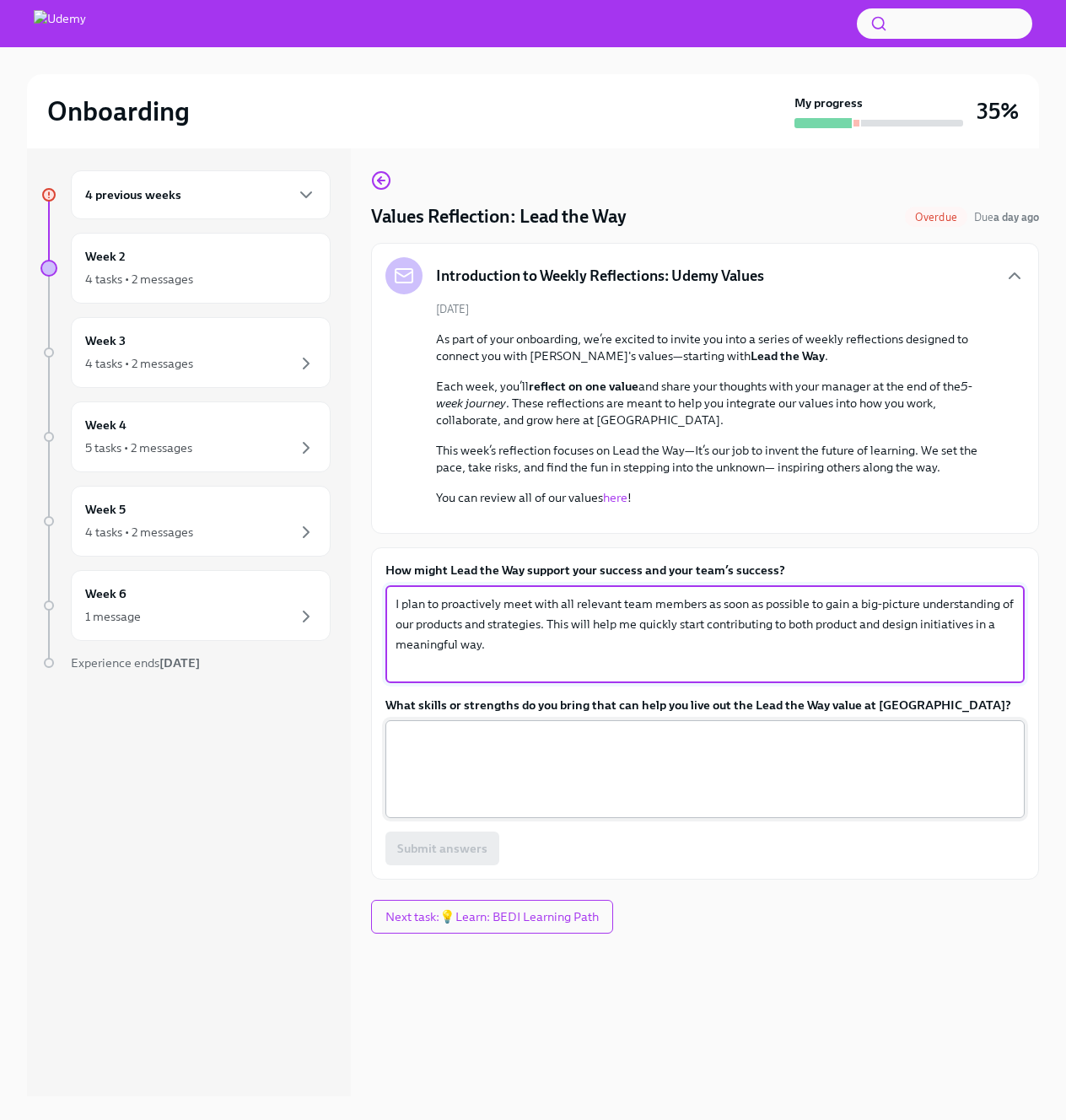
click at [676, 809] on textarea "What skills or strengths do you bring that can help you live out the Lead the W…" at bounding box center [705, 769] width 619 height 81
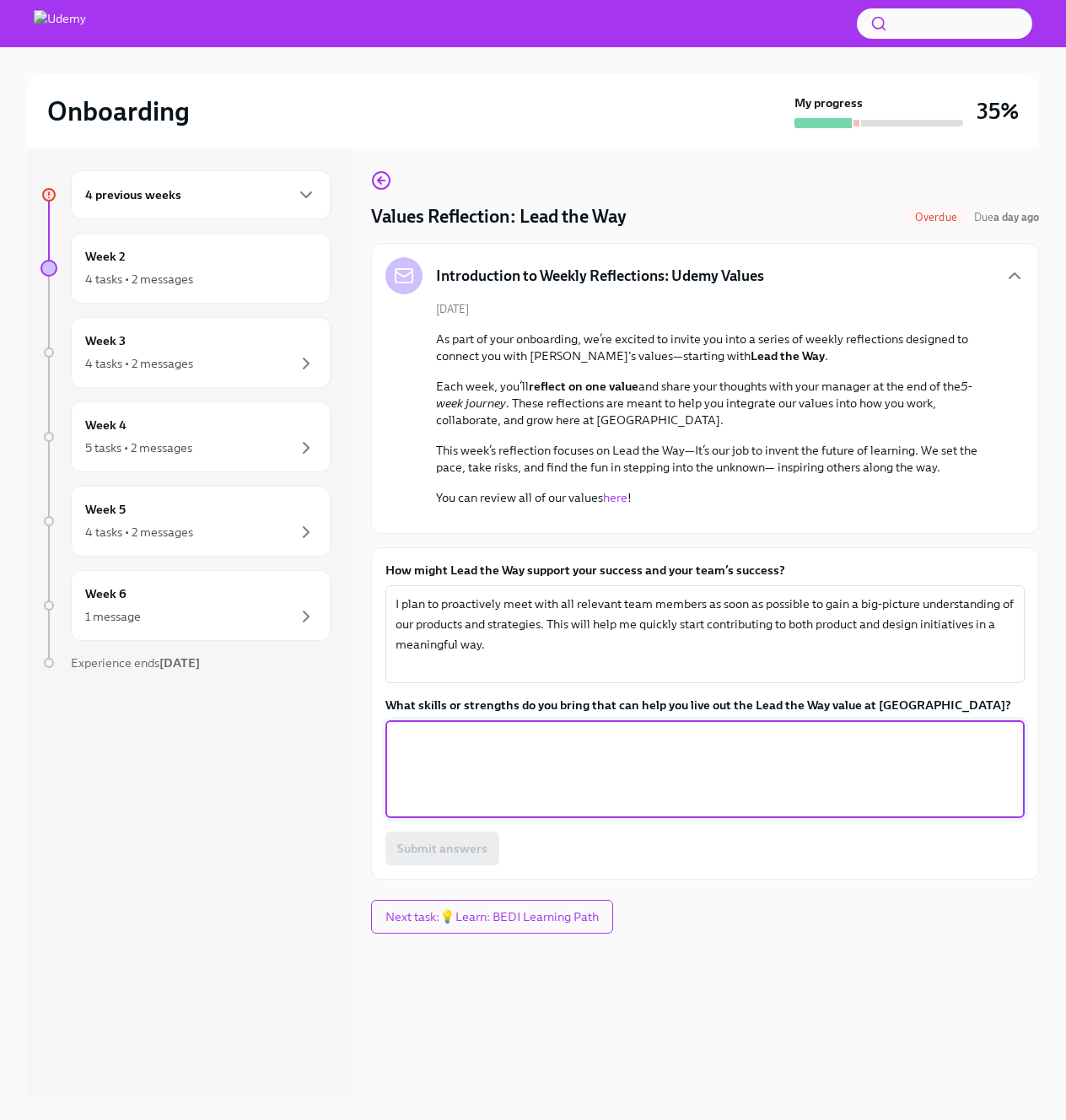
paste textarea "Having worked at Course Hero and LinkedIn Learning, I bring a solid understandi…"
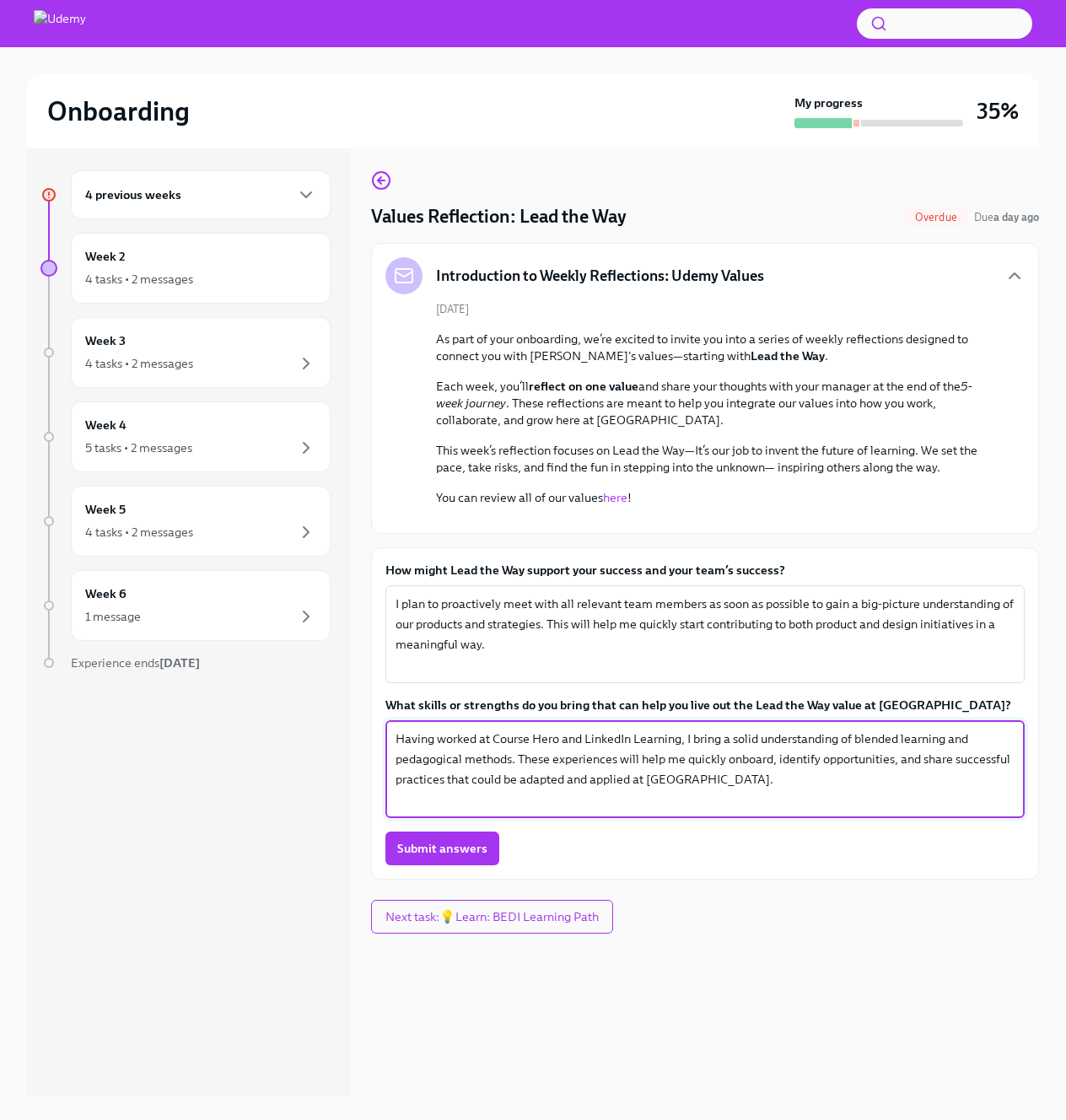
click at [676, 809] on textarea "Having worked at Course Hero and LinkedIn Learning, I bring a solid understandi…" at bounding box center [705, 769] width 619 height 81
click at [675, 809] on textarea "Having worked at Course Hero and LinkedIn Learning, I bring a solid understandi…" at bounding box center [705, 769] width 619 height 81
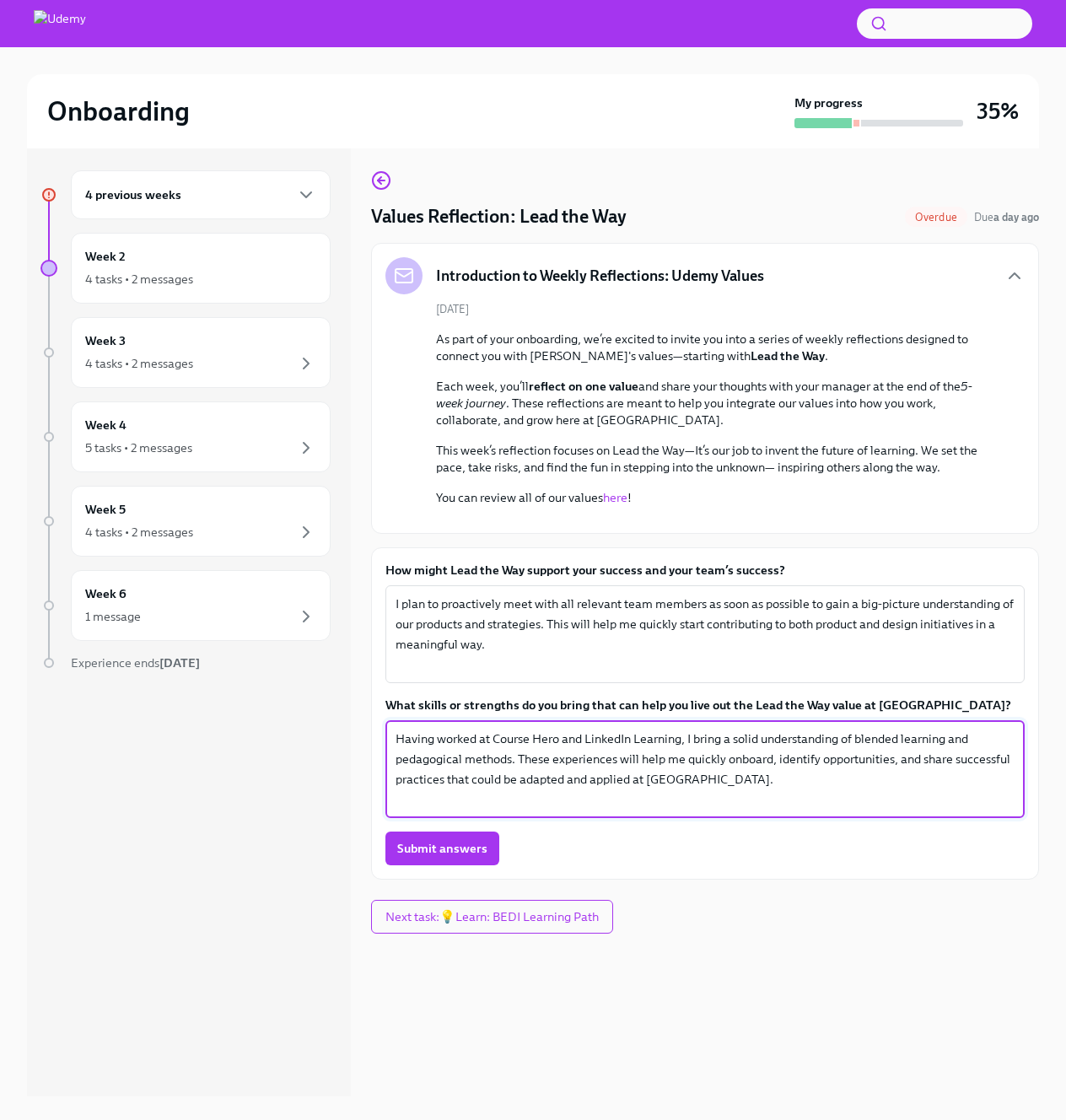
click at [675, 809] on textarea "Having worked at Course Hero and LinkedIn Learning, I bring a solid understandi…" at bounding box center [705, 769] width 619 height 81
click at [835, 809] on textarea "Having worked at Course Hero and LinkedIn Learning, I bring a solid understandi…" at bounding box center [705, 769] width 619 height 81
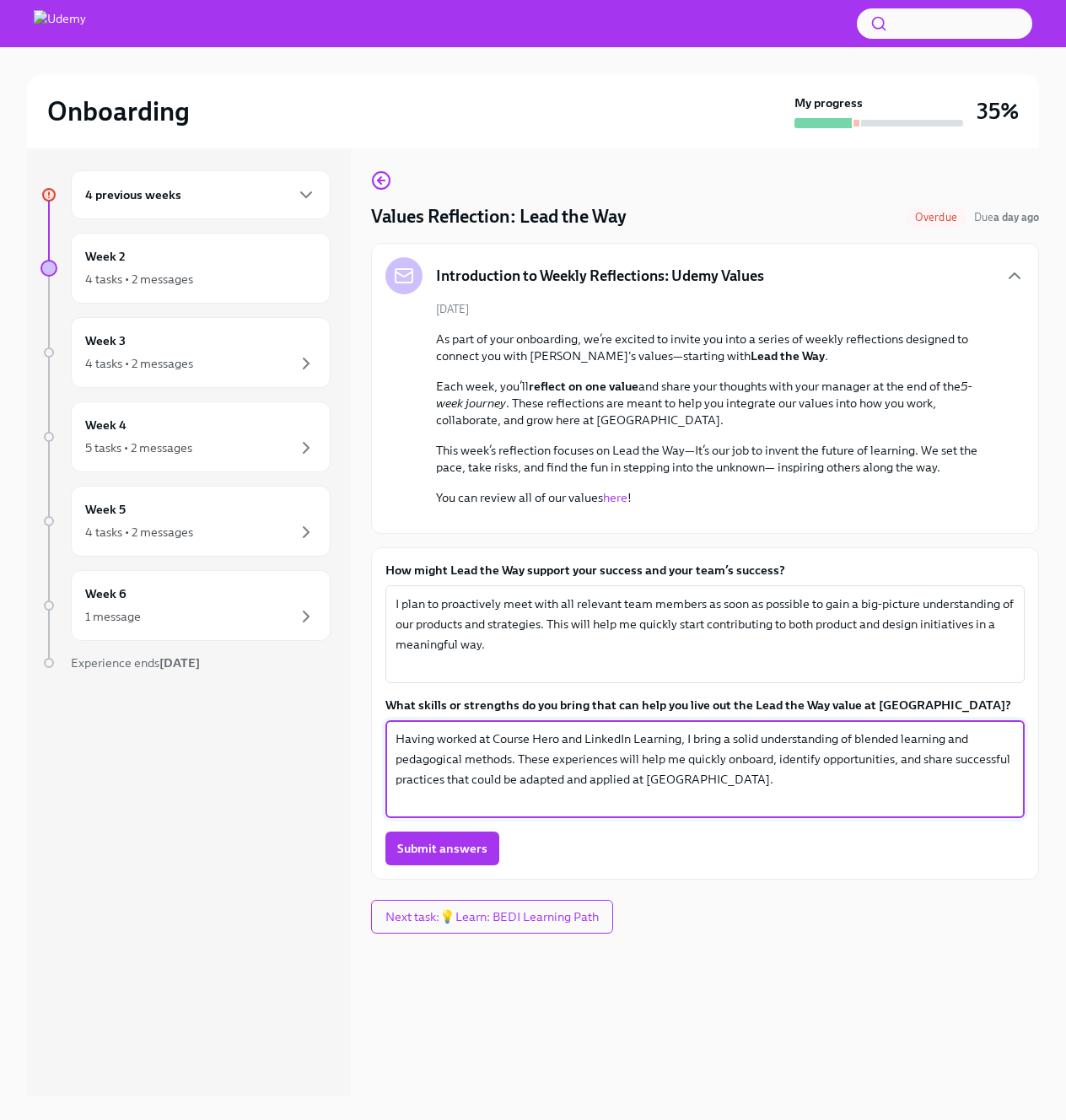
click at [835, 809] on textarea "Having worked at Course Hero and LinkedIn Learning, I bring a solid understandi…" at bounding box center [705, 769] width 619 height 81
type textarea "Having worked at Course Hero and LinkedIn Learning, I bring a solid understandi…"
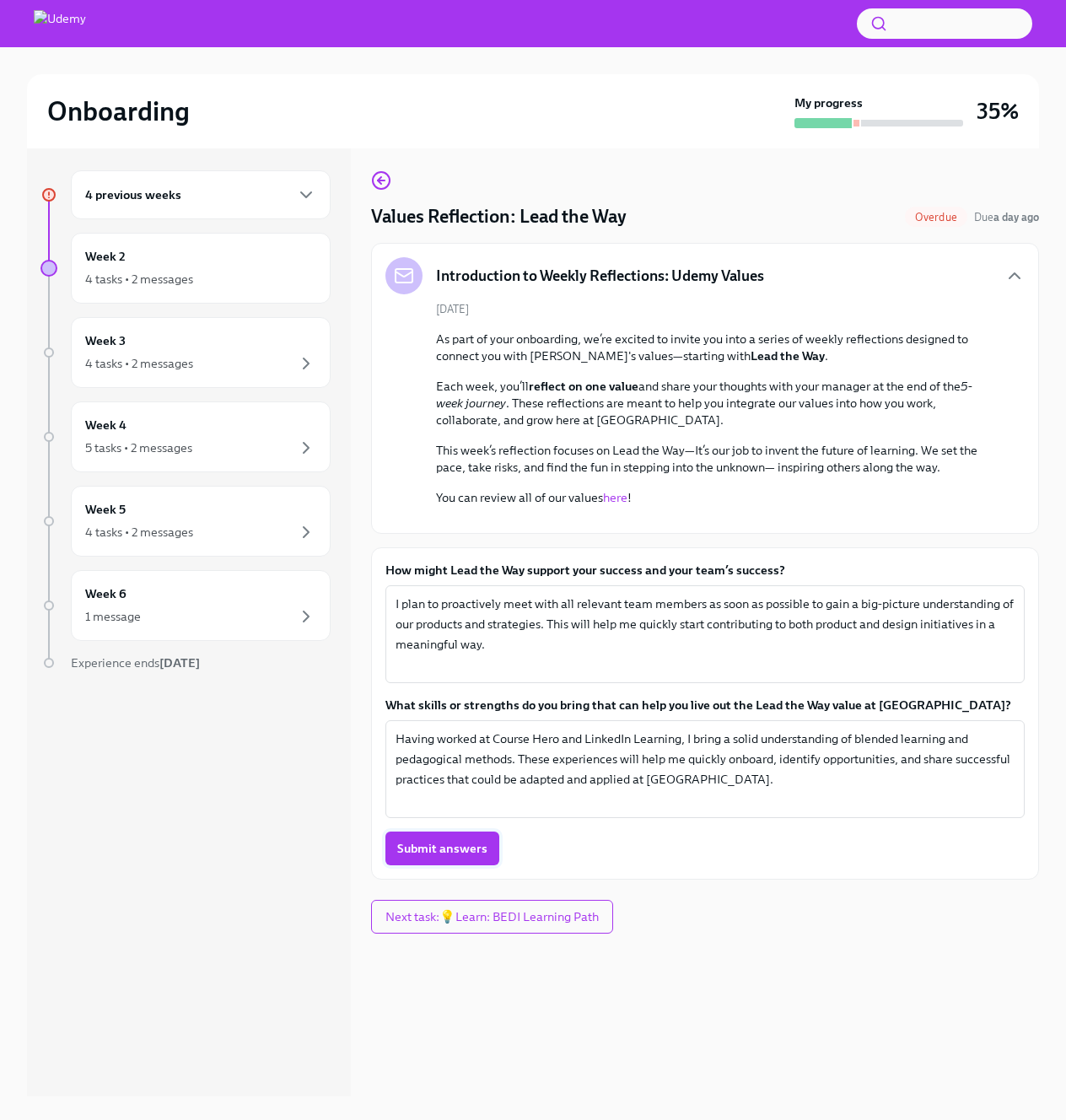
click at [437, 857] on span "Submit answers" at bounding box center [442, 848] width 90 height 17
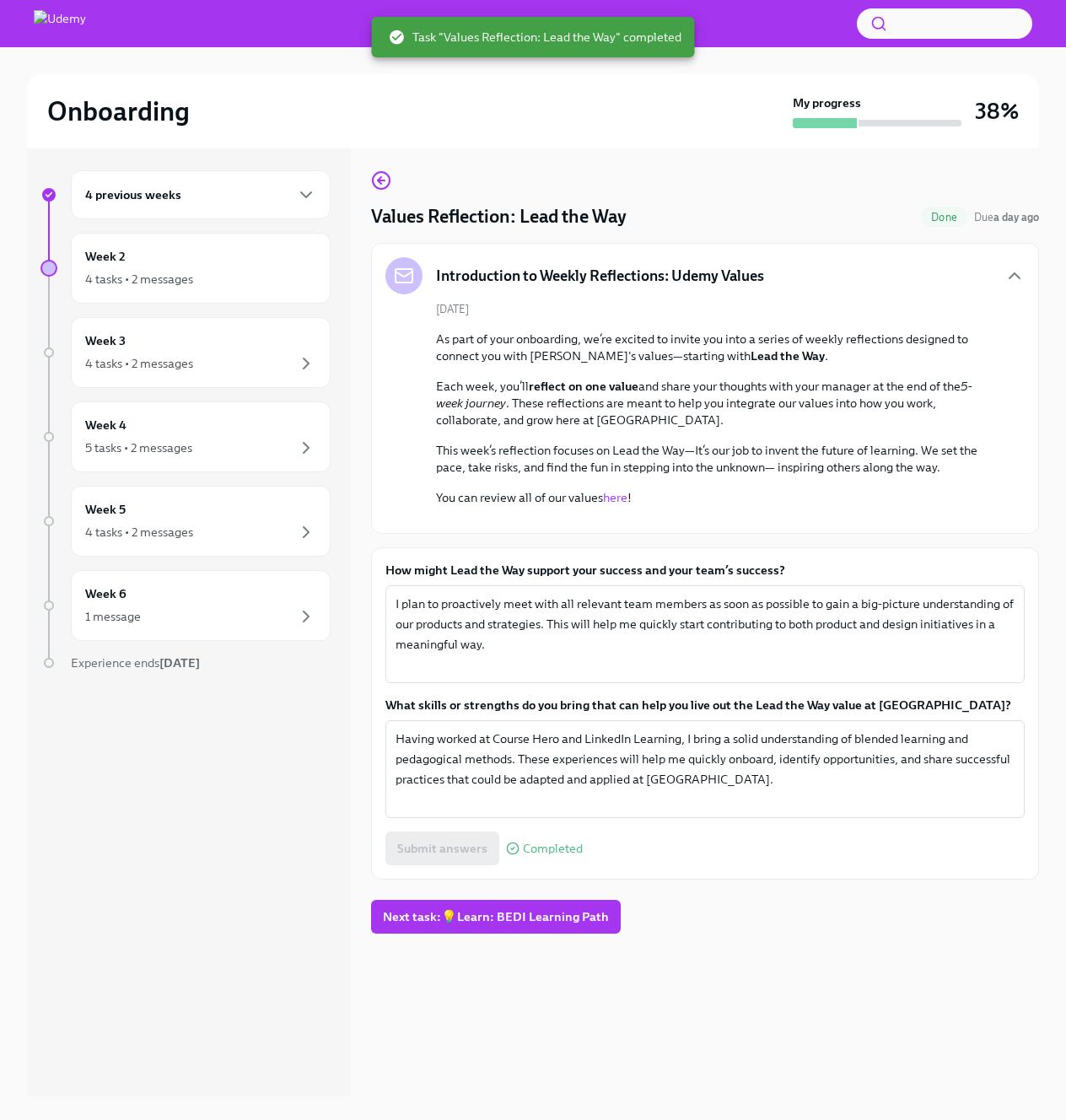
click at [222, 216] on div "4 previous weeks" at bounding box center [201, 195] width 260 height 49
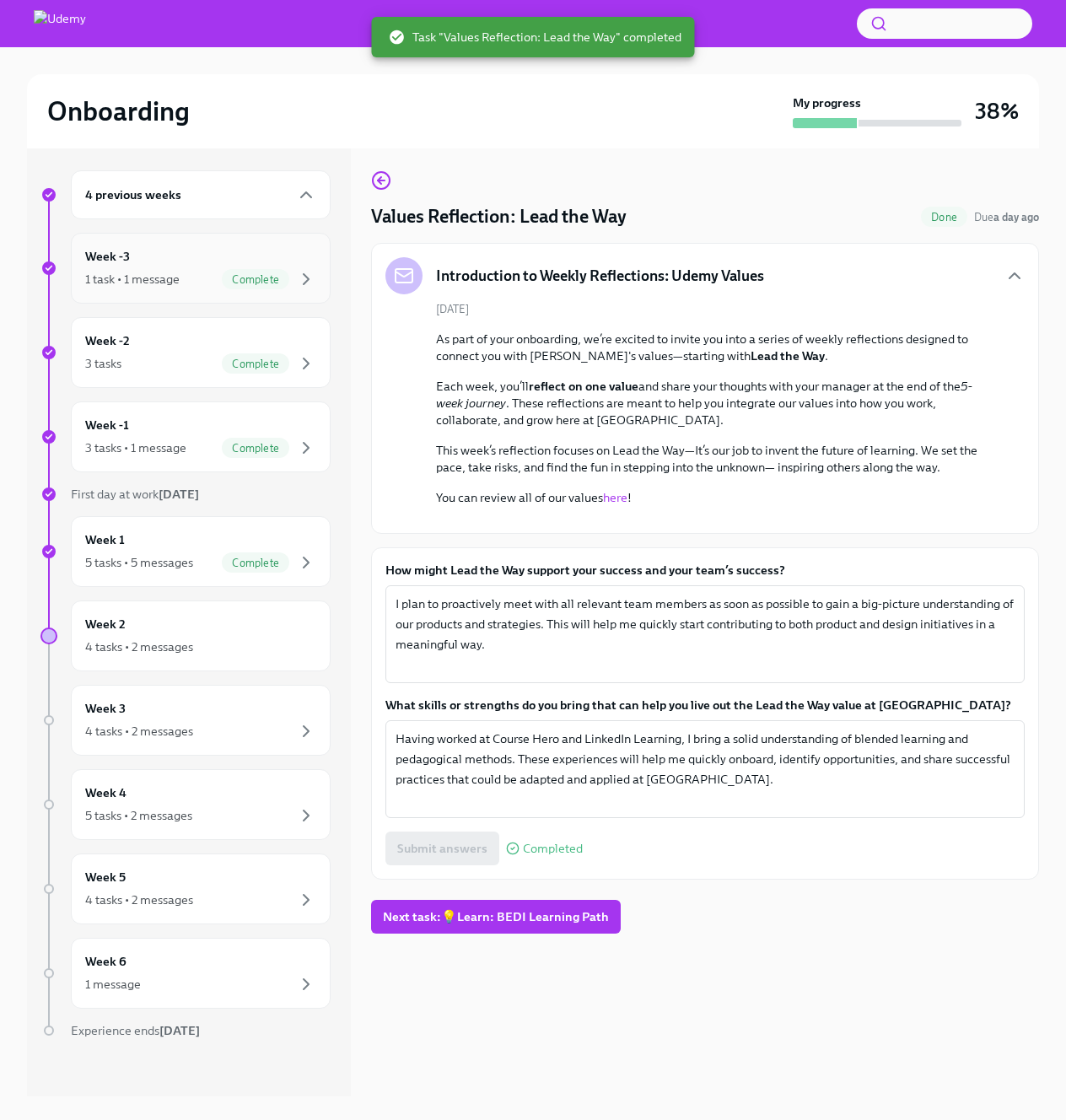
click at [270, 267] on div "Week -3 1 task • 1 message Complete" at bounding box center [200, 268] width 231 height 42
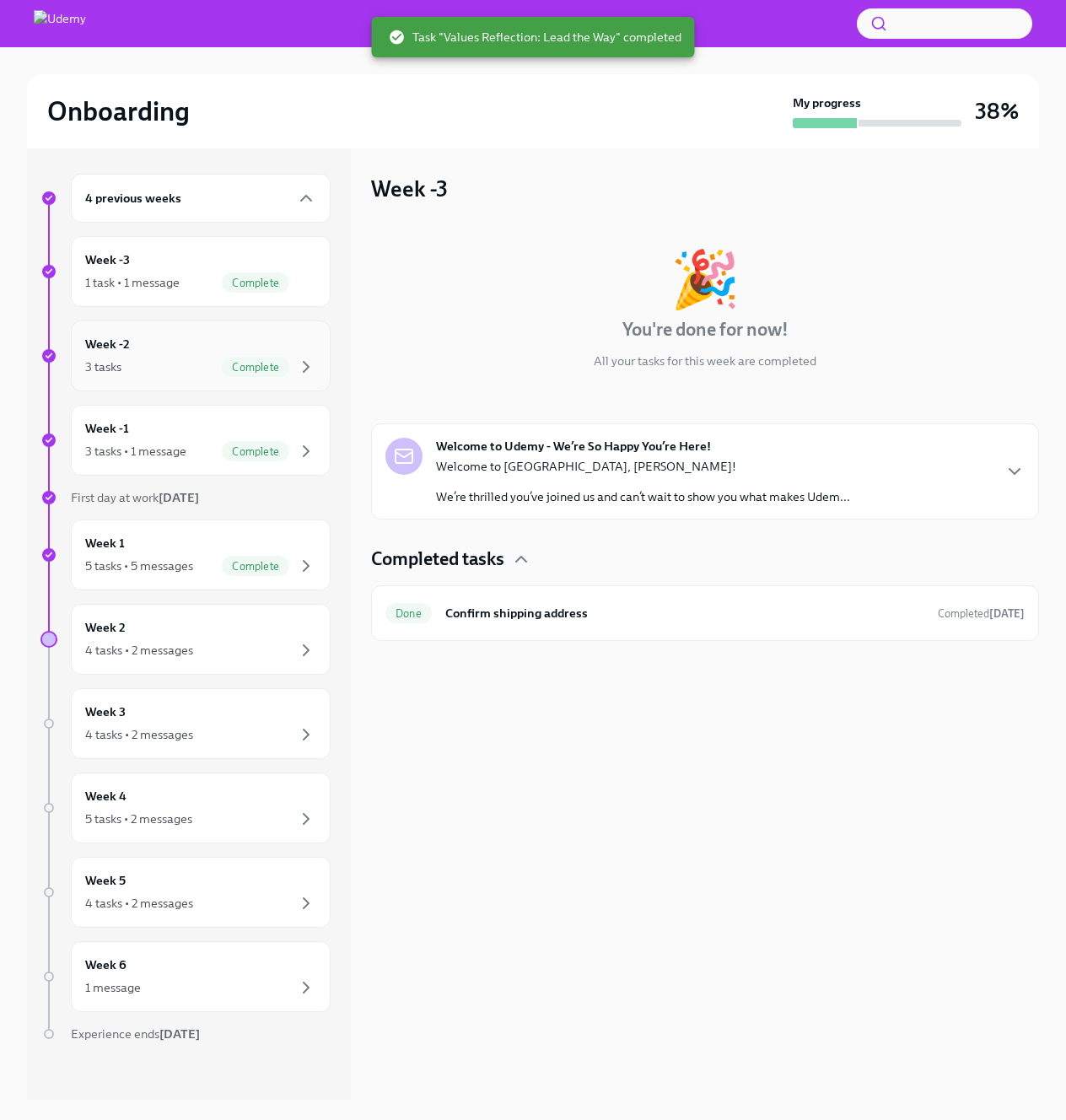
click at [278, 344] on div "Week -2 3 tasks Complete" at bounding box center [200, 355] width 231 height 42
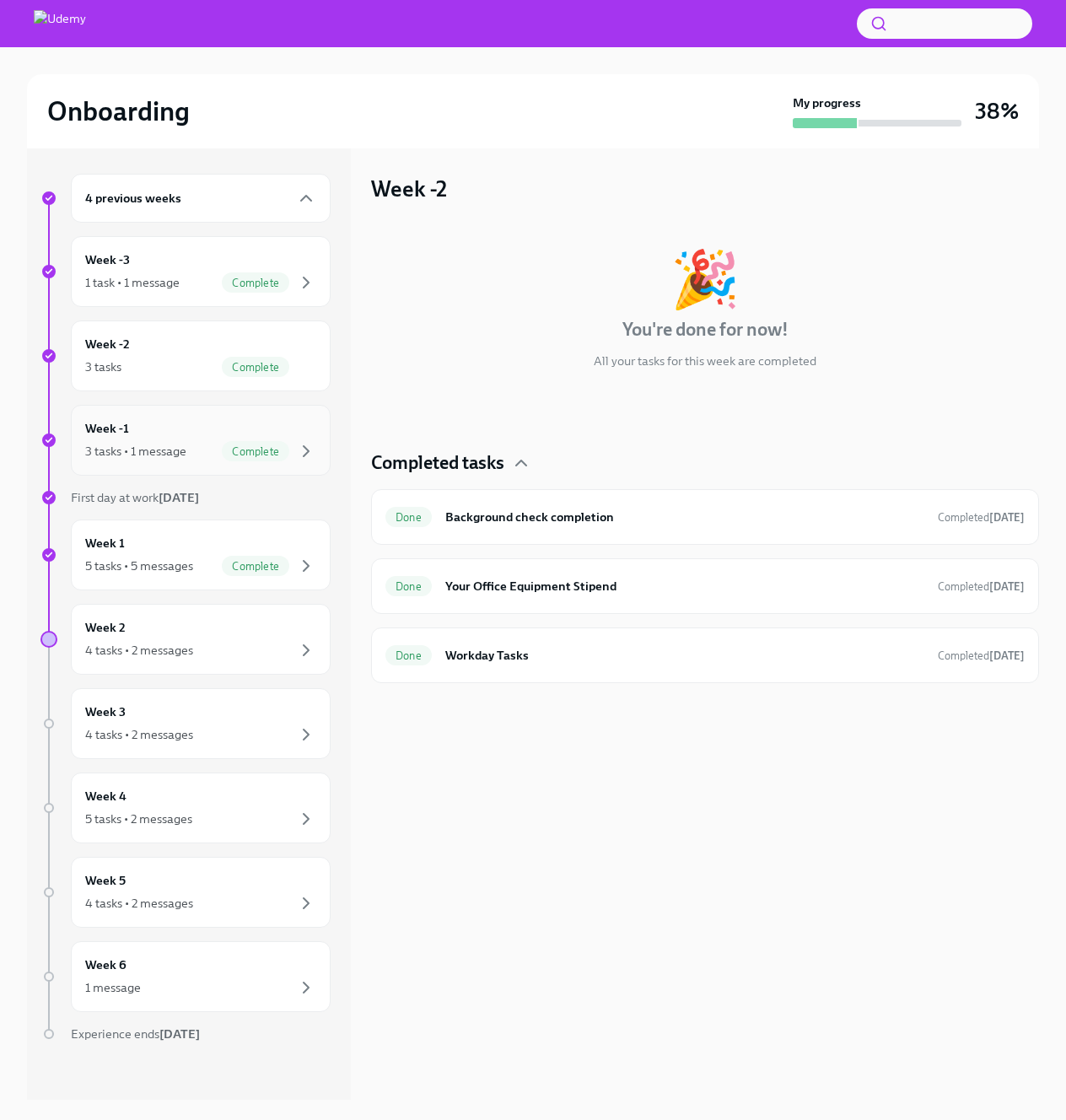
click at [251, 426] on div "Week -1 3 tasks • 1 message Complete" at bounding box center [200, 440] width 231 height 42
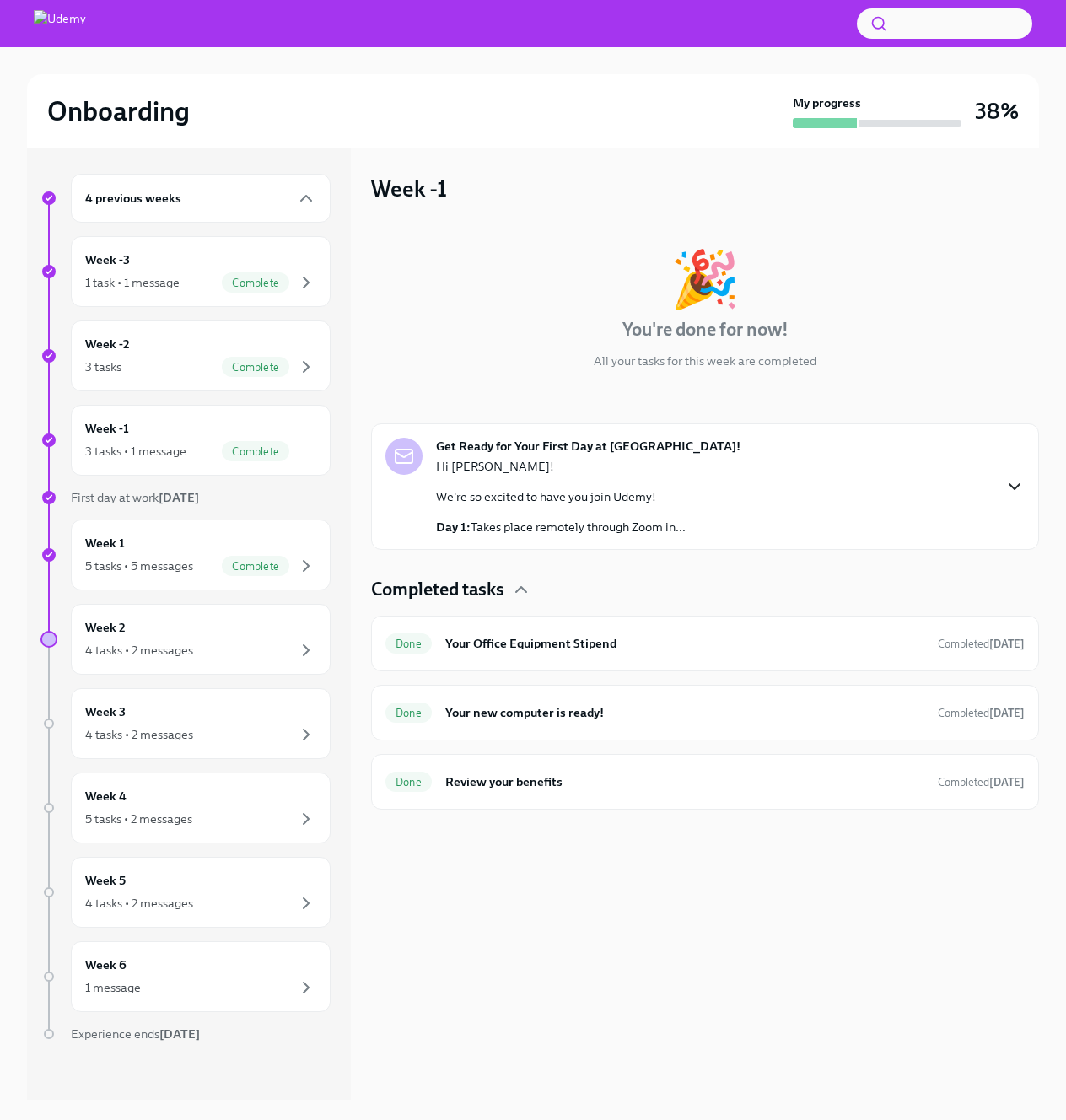
click at [1011, 477] on icon "button" at bounding box center [1014, 486] width 20 height 20
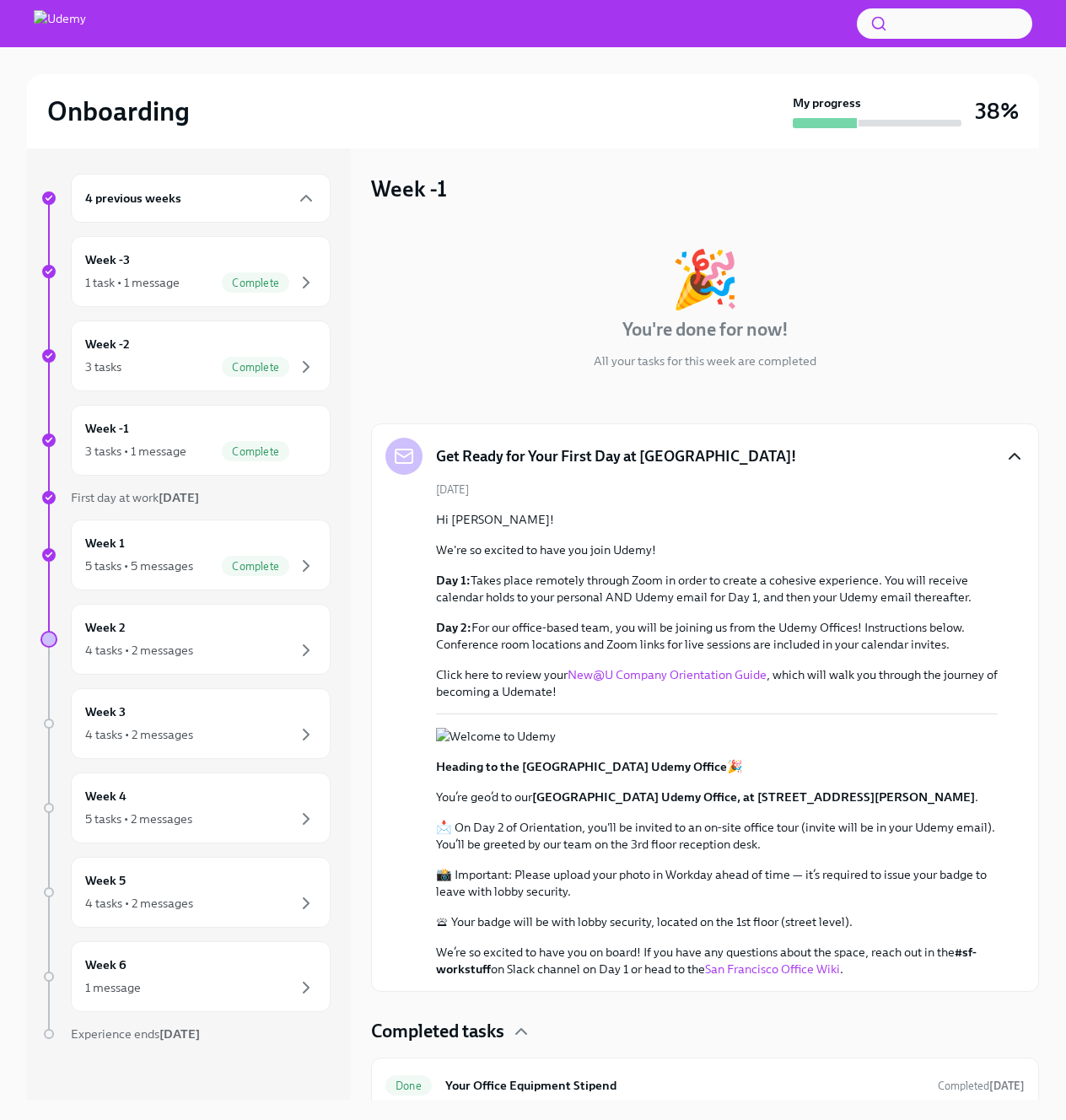
click at [218, 183] on div "4 previous weeks" at bounding box center [201, 198] width 260 height 49
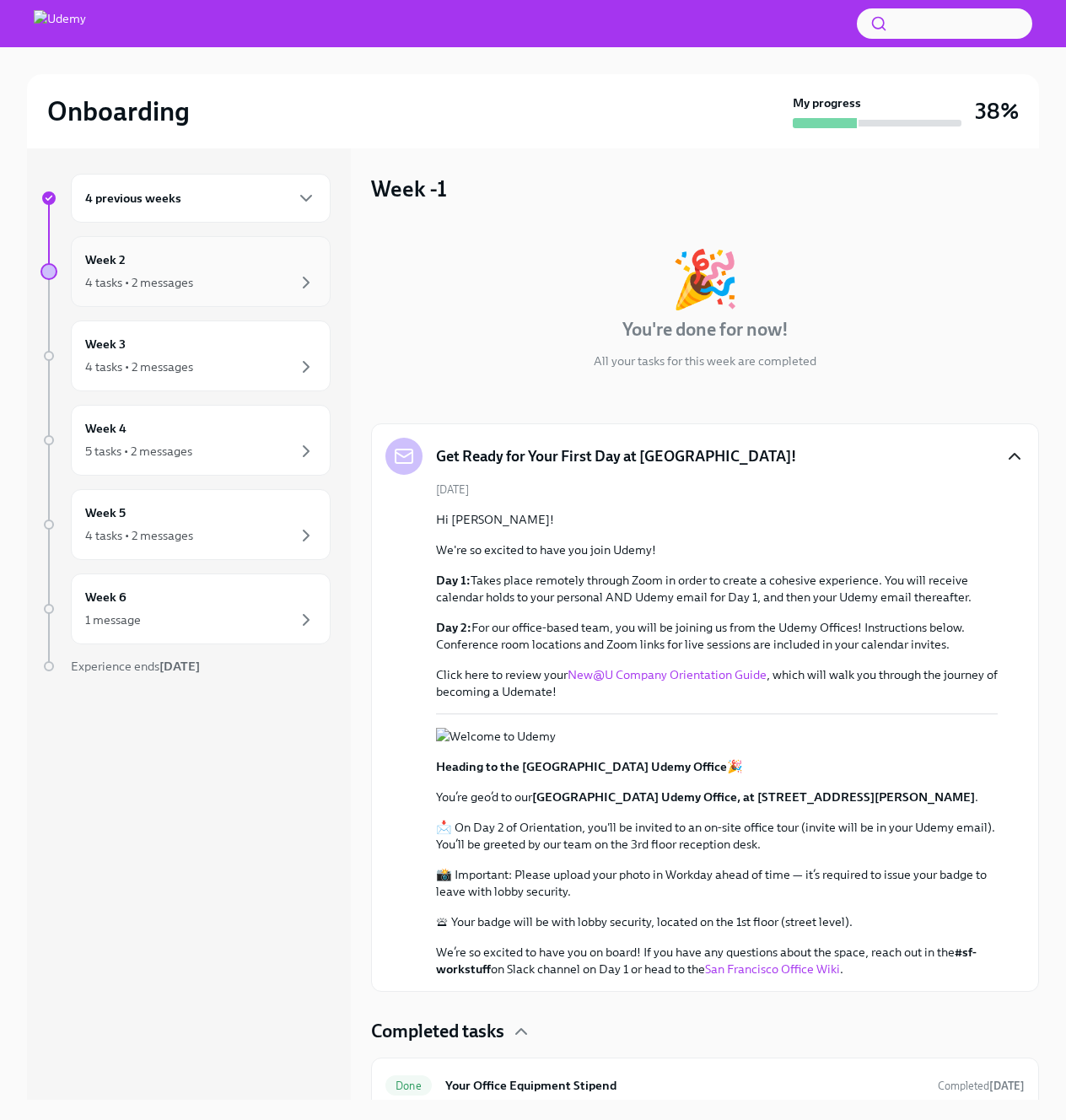
click at [230, 269] on div "Week 2 4 tasks • 2 messages" at bounding box center [200, 271] width 231 height 42
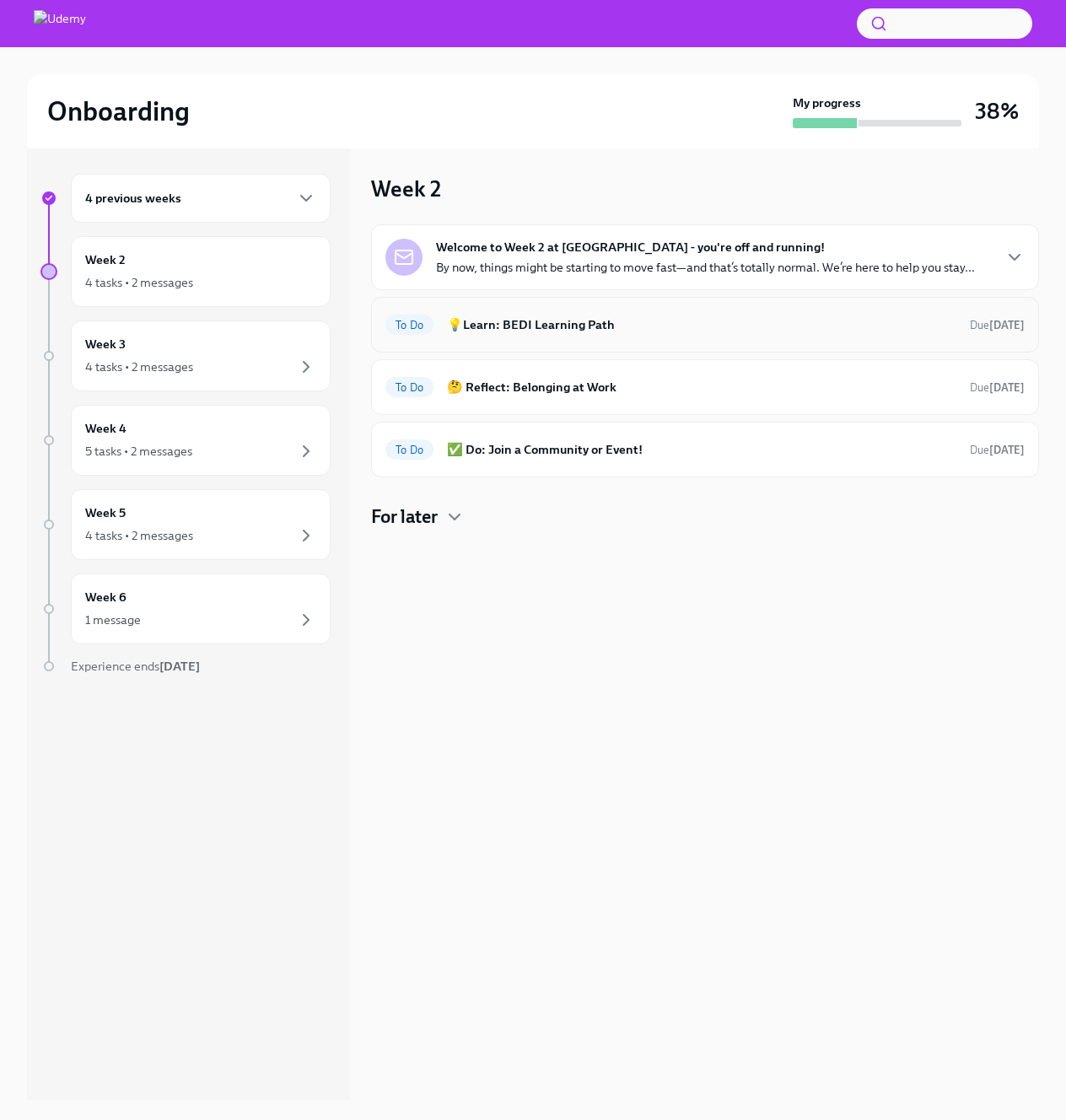
click at [774, 330] on h6 "💡Learn: BEDI Learning Path" at bounding box center [702, 324] width 509 height 18
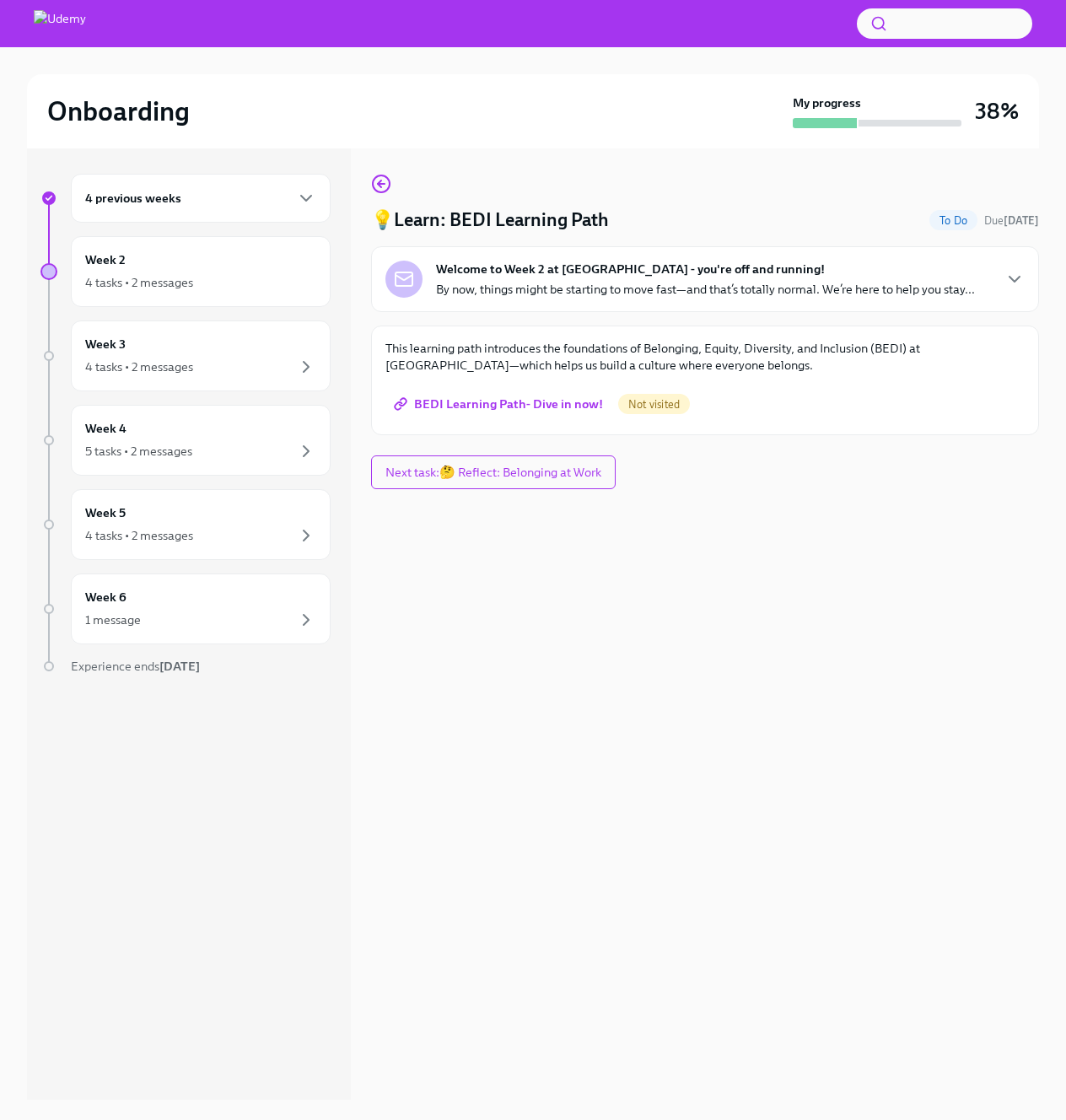
drag, startPoint x: 694, startPoint y: 288, endPoint x: 618, endPoint y: 290, distance: 76.0
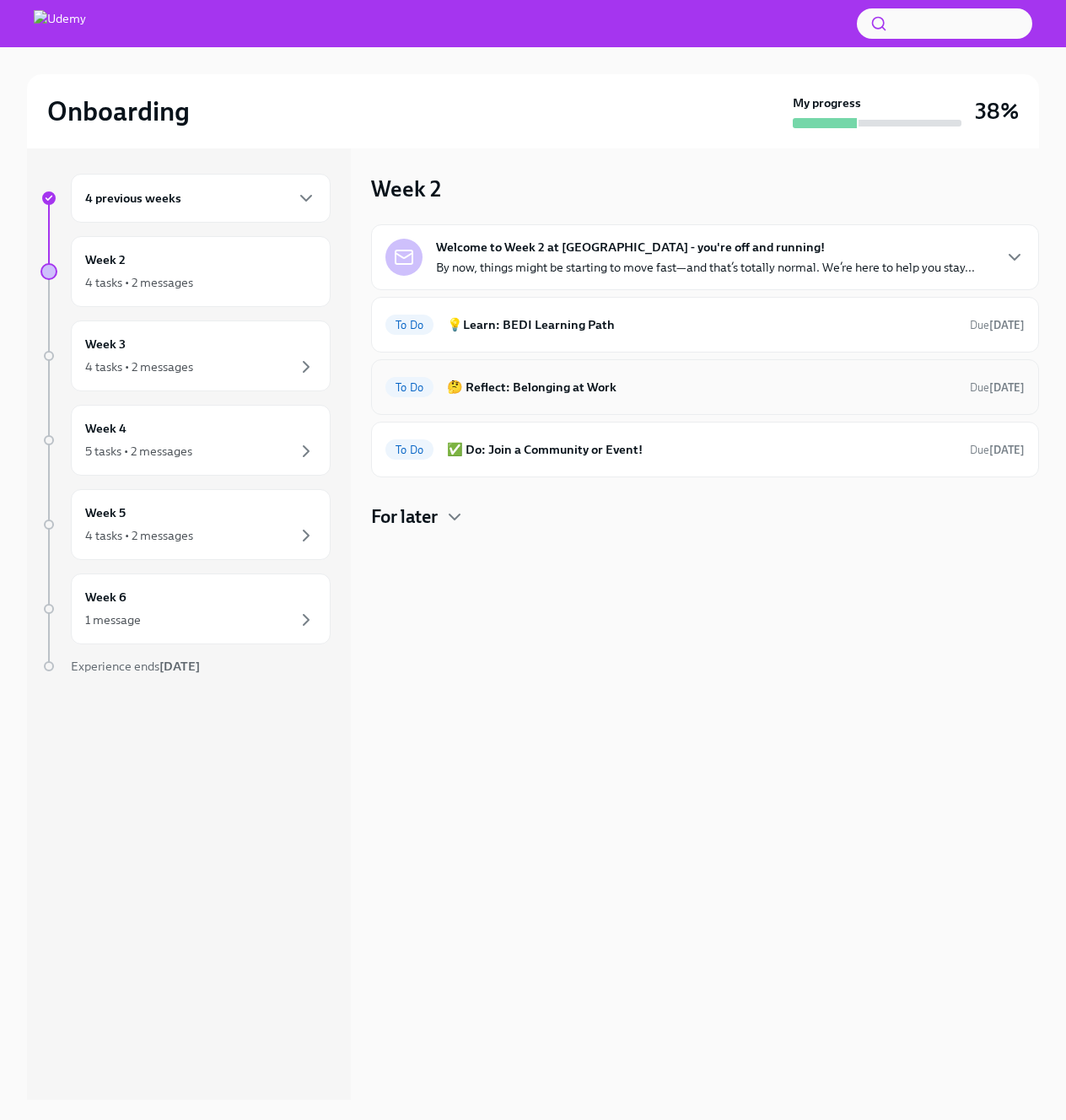
click at [635, 386] on h6 "🤔 Reflect: Belonging at Work" at bounding box center [702, 386] width 509 height 18
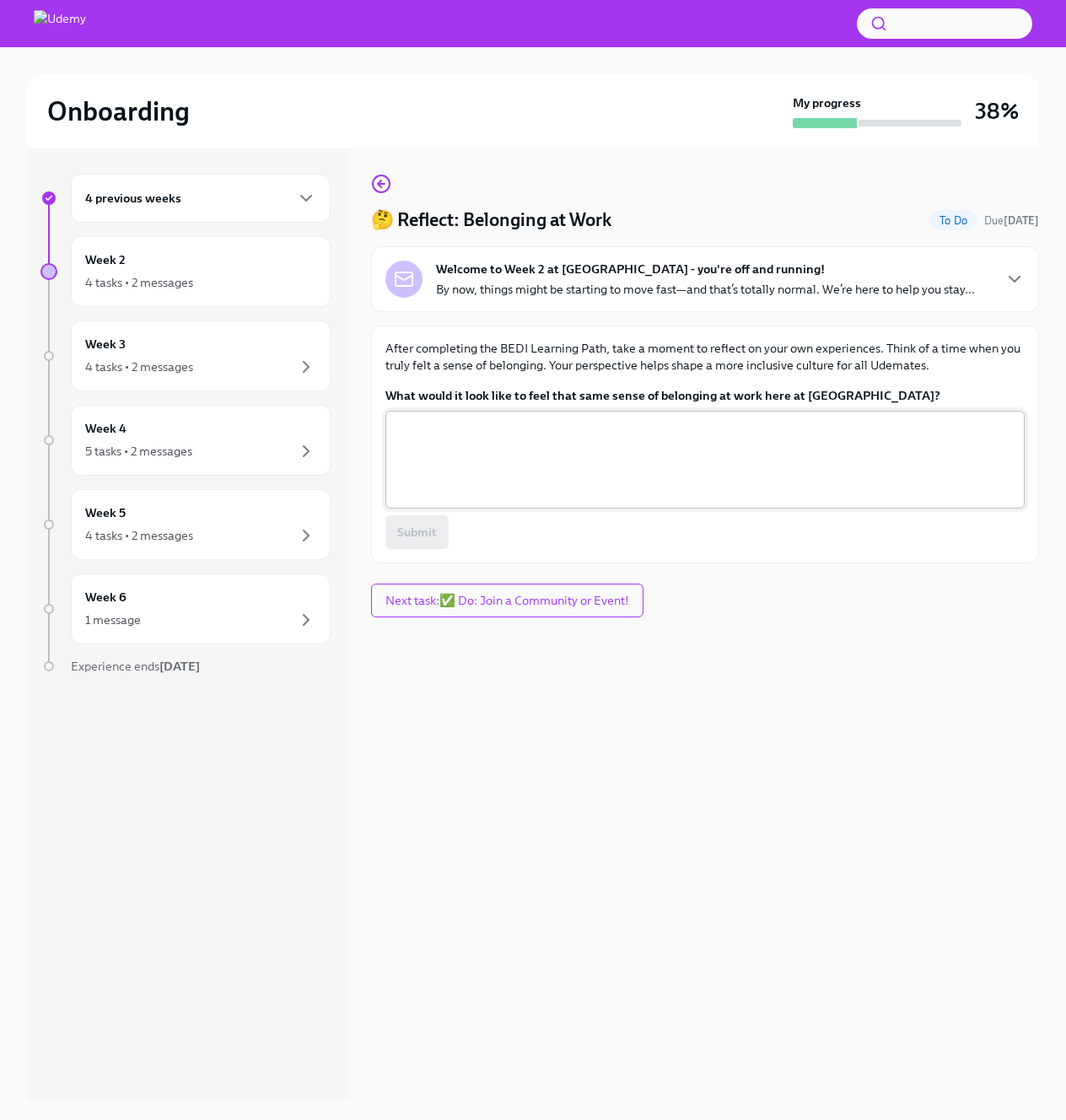
click at [903, 436] on textarea "What would it look like to feel that same sense of belonging at work here at [G…" at bounding box center [705, 459] width 619 height 81
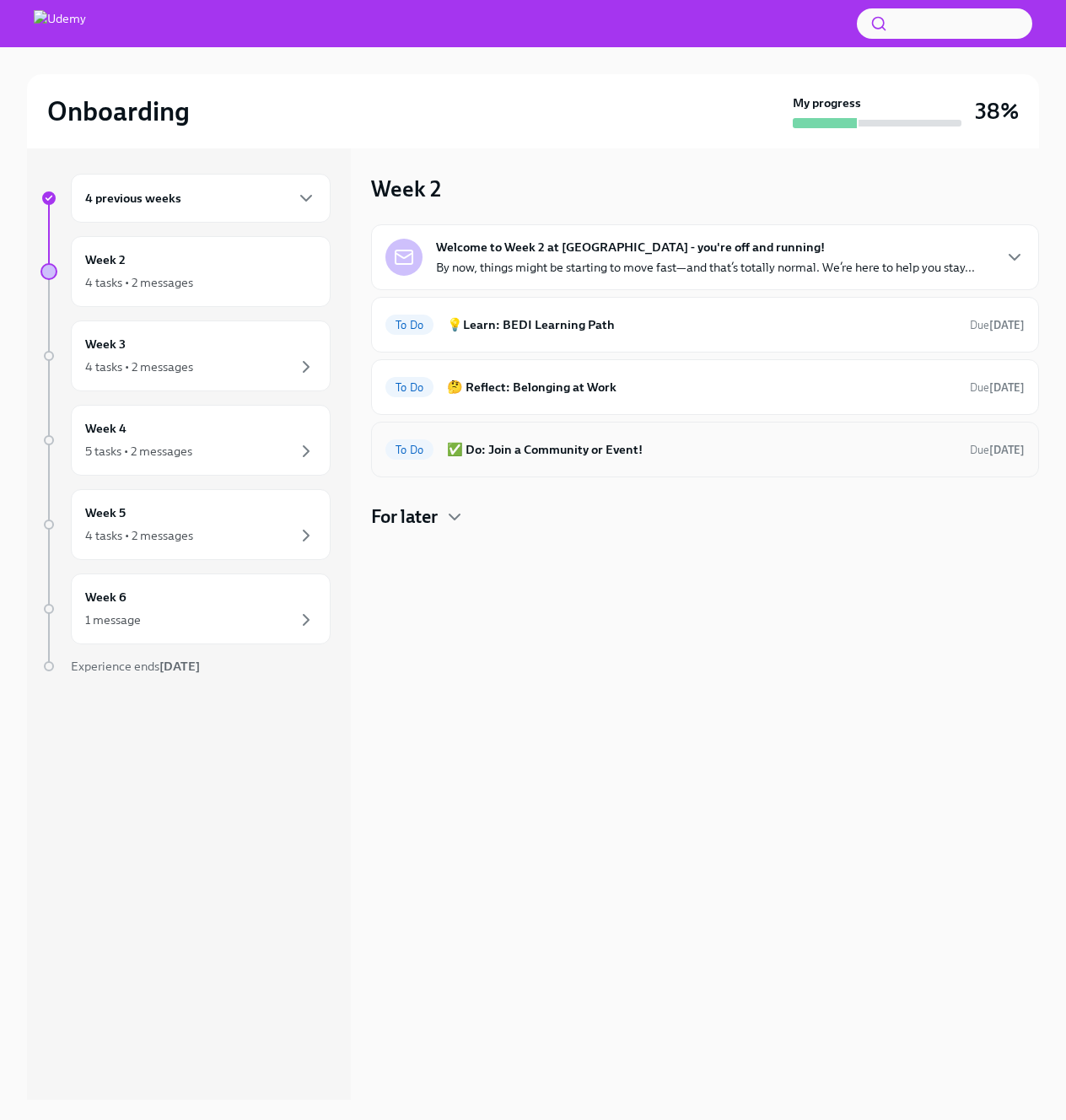
click at [673, 445] on h6 "✅ Do: Join a Community or Event!" at bounding box center [702, 449] width 509 height 18
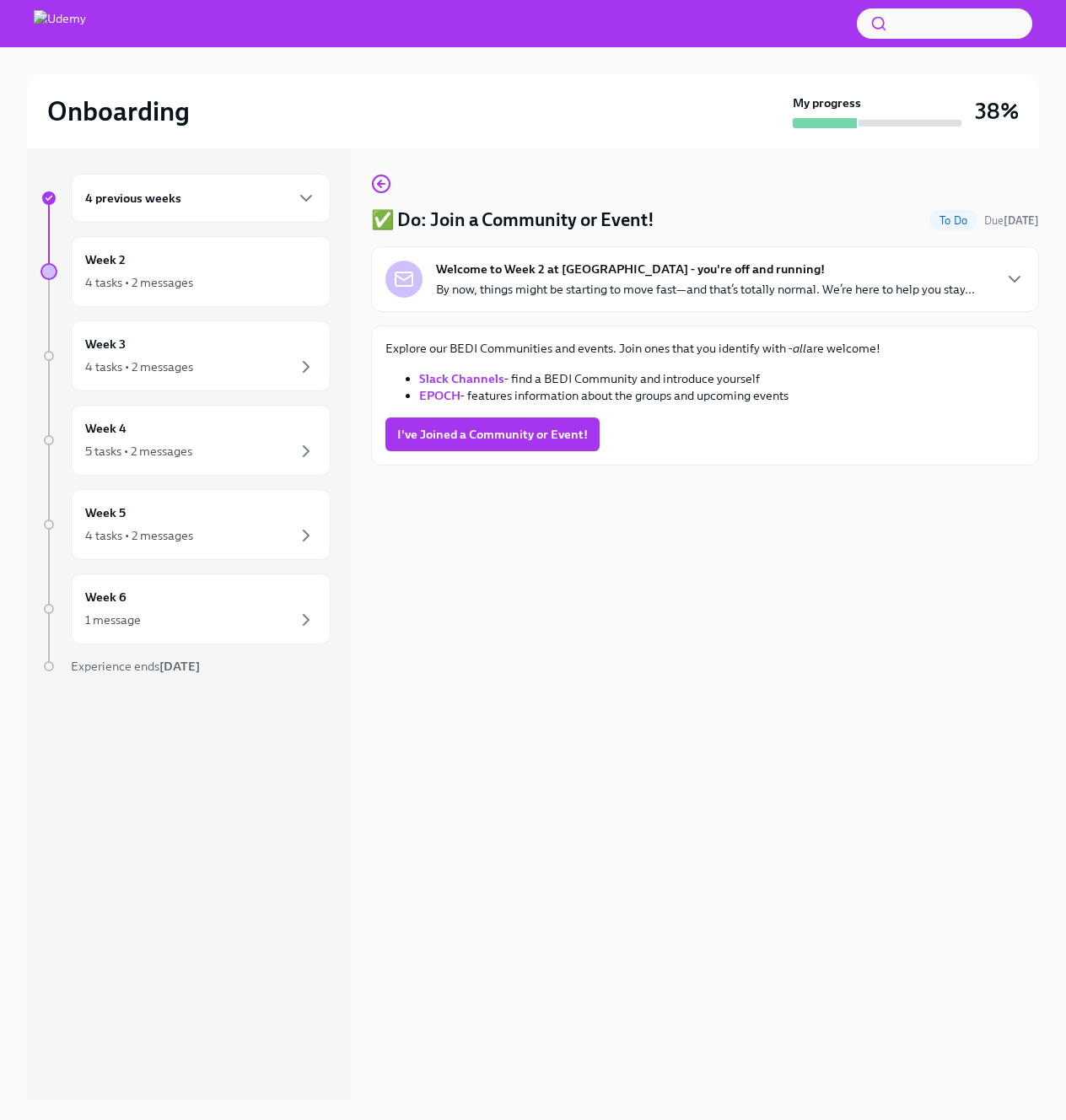
drag, startPoint x: 354, startPoint y: 328, endPoint x: 821, endPoint y: 506, distance: 499.8
click at [821, 506] on div "4 previous weeks Week 2 4 tasks • 2 messages Week 3 4 tasks • 2 messages Week 4…" at bounding box center [533, 623] width 1012 height 953
click at [822, 506] on div "✅ Do: Join a Community or Event! To Do Due [DATE] Welcome to Week 2 at [GEOGRAP…" at bounding box center [705, 623] width 668 height 953
drag, startPoint x: 820, startPoint y: 506, endPoint x: 742, endPoint y: 505, distance: 78.0
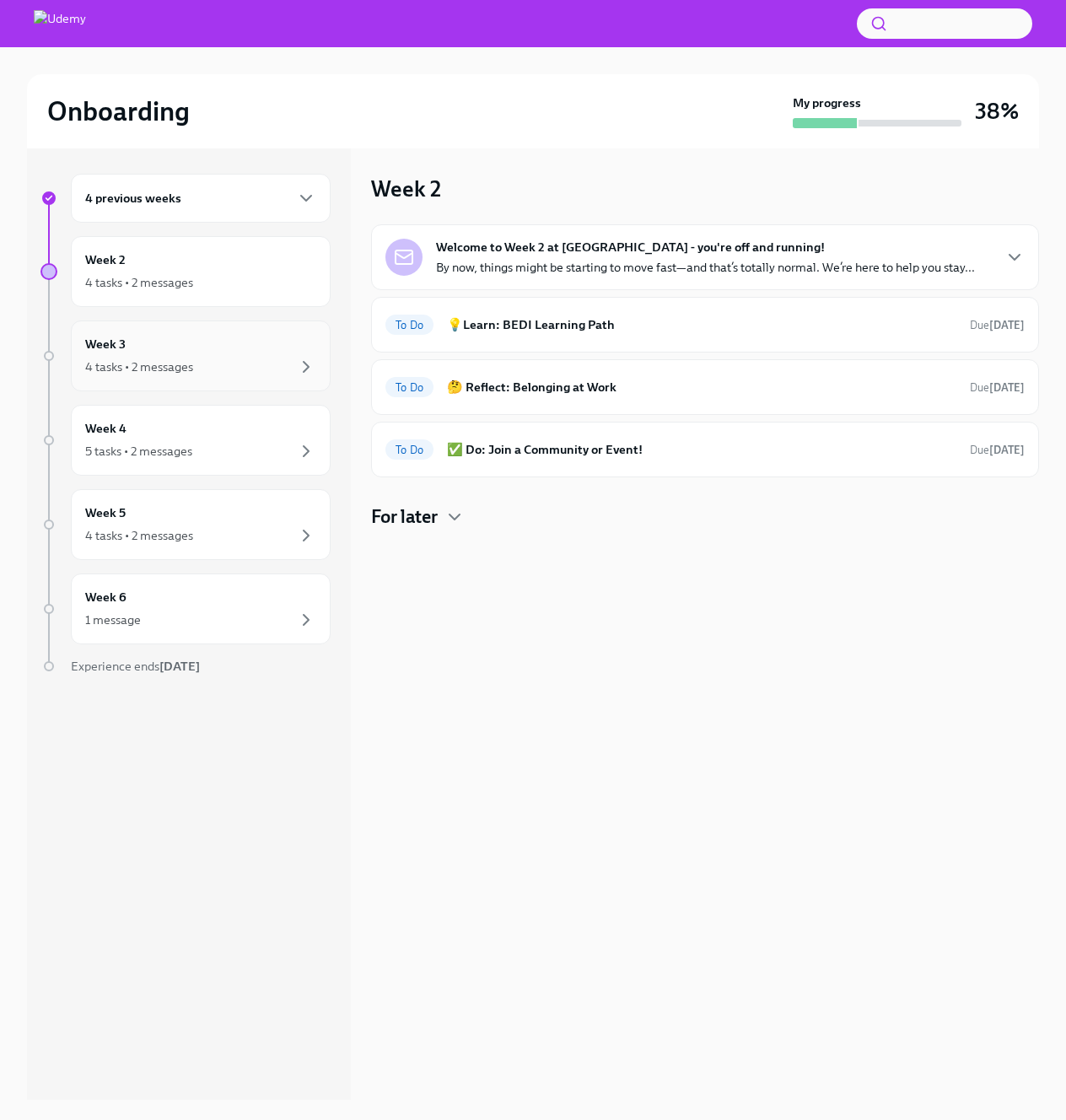
click at [152, 342] on div "Week 3 4 tasks • 2 messages" at bounding box center [200, 355] width 231 height 42
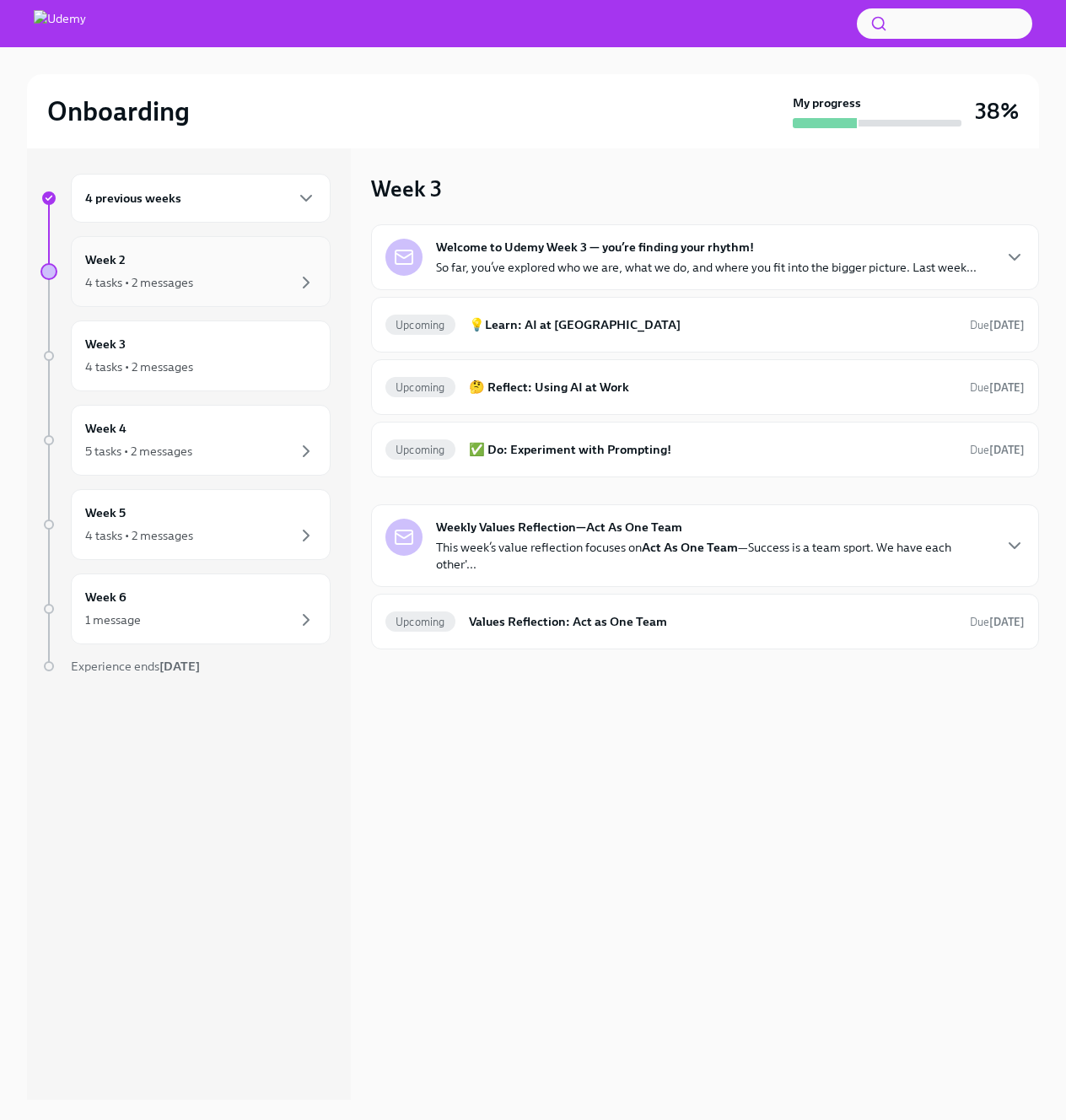
drag, startPoint x: 276, startPoint y: 109, endPoint x: 263, endPoint y: 241, distance: 132.6
